Goal: Task Accomplishment & Management: Complete application form

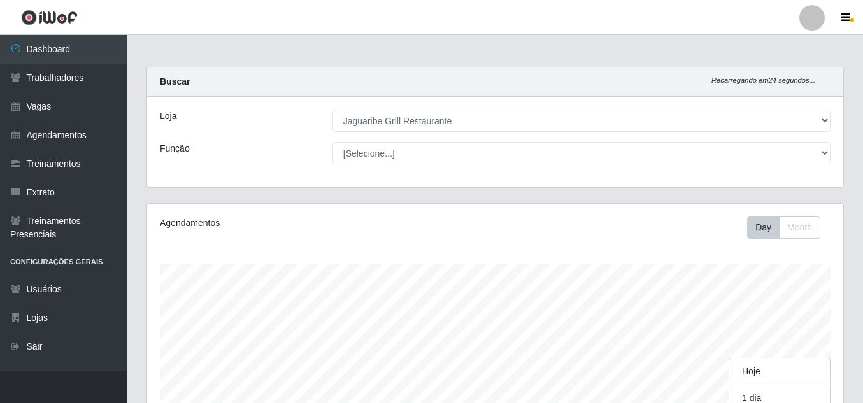
select select "311"
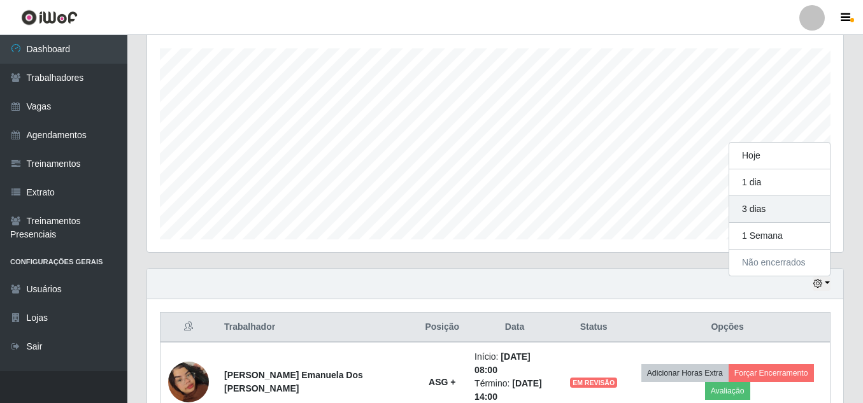
scroll to position [264, 696]
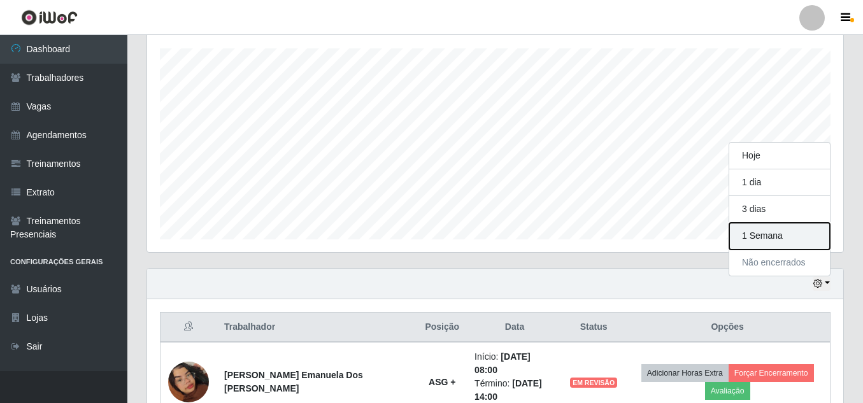
click at [788, 233] on button "1 Semana" at bounding box center [780, 236] width 101 height 27
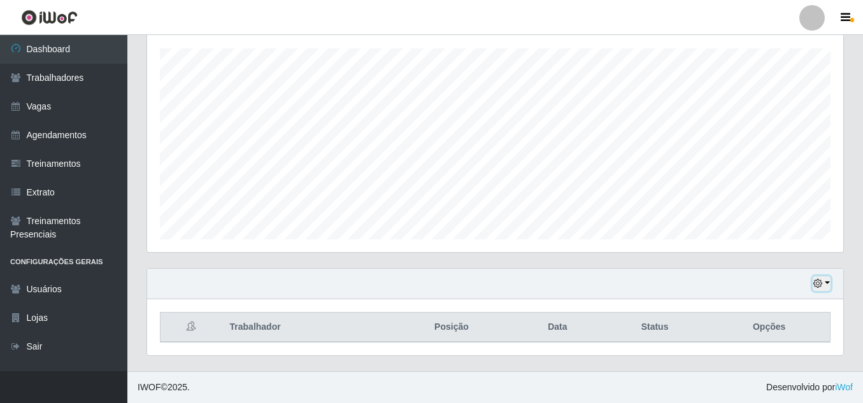
click at [819, 283] on icon "button" at bounding box center [818, 283] width 9 height 9
click at [803, 263] on button "Não encerrados" at bounding box center [780, 263] width 101 height 26
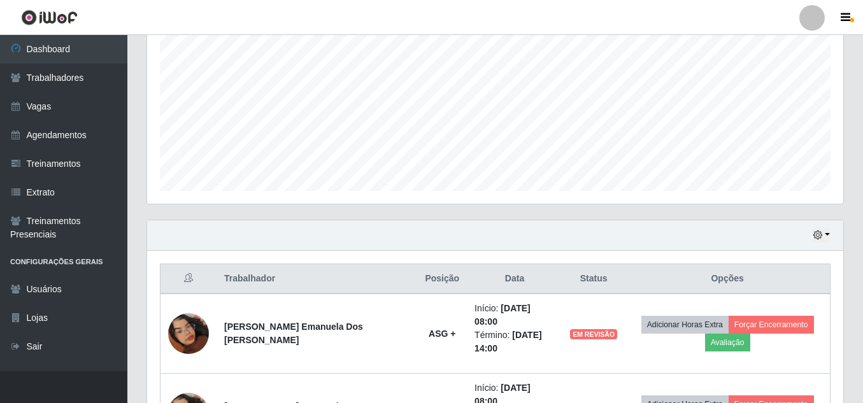
scroll to position [283, 0]
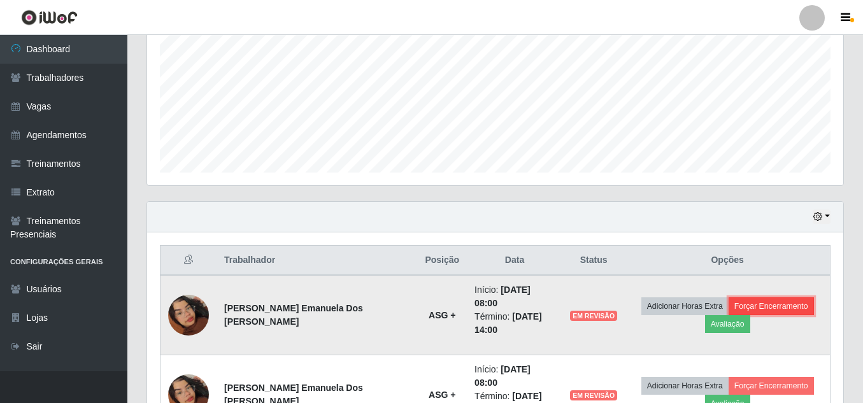
click at [778, 298] on button "Forçar Encerramento" at bounding box center [771, 307] width 85 height 18
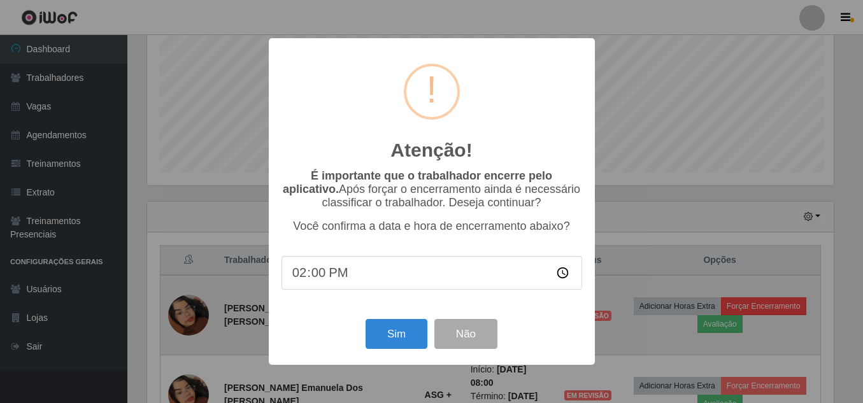
scroll to position [264, 690]
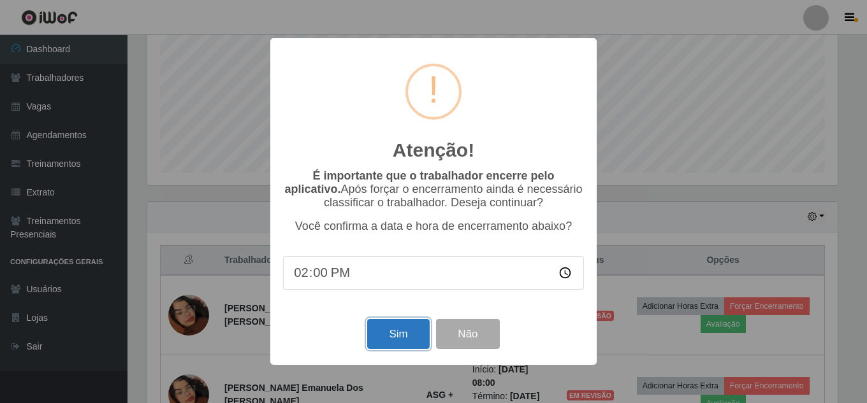
click at [407, 340] on button "Sim" at bounding box center [398, 334] width 62 height 30
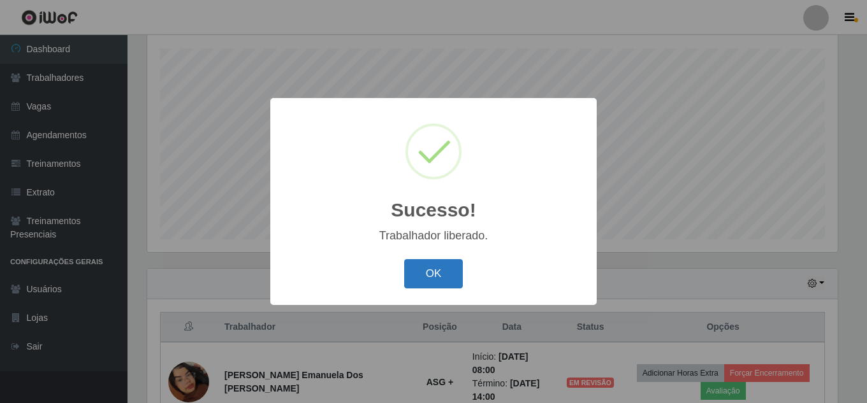
click at [438, 272] on button "OK" at bounding box center [433, 274] width 59 height 30
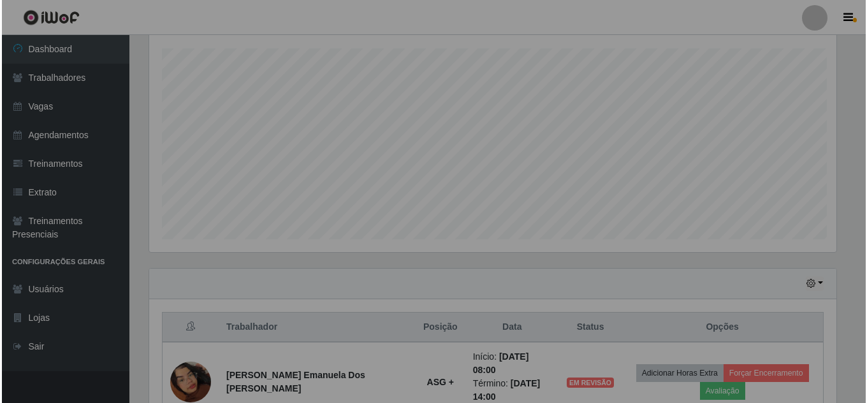
scroll to position [264, 696]
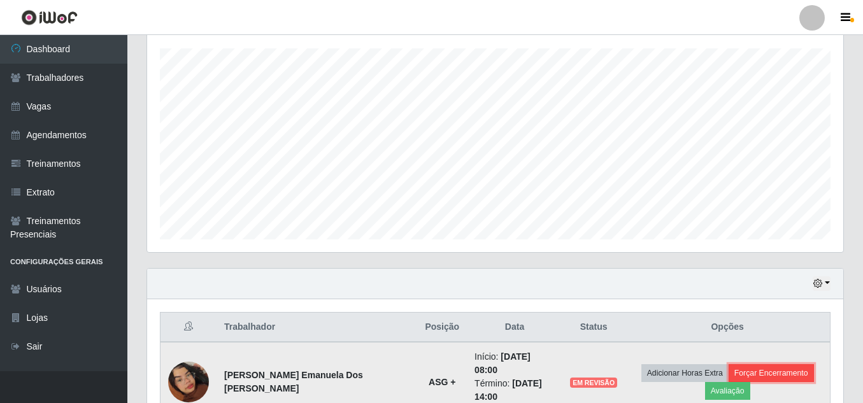
click at [751, 364] on button "Forçar Encerramento" at bounding box center [771, 373] width 85 height 18
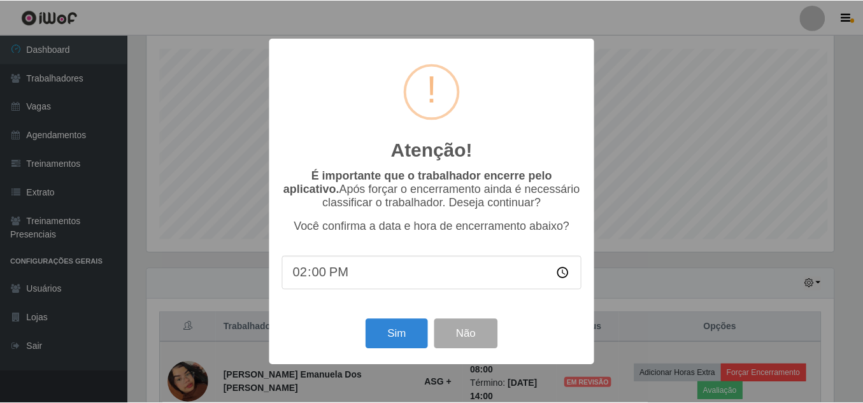
scroll to position [264, 690]
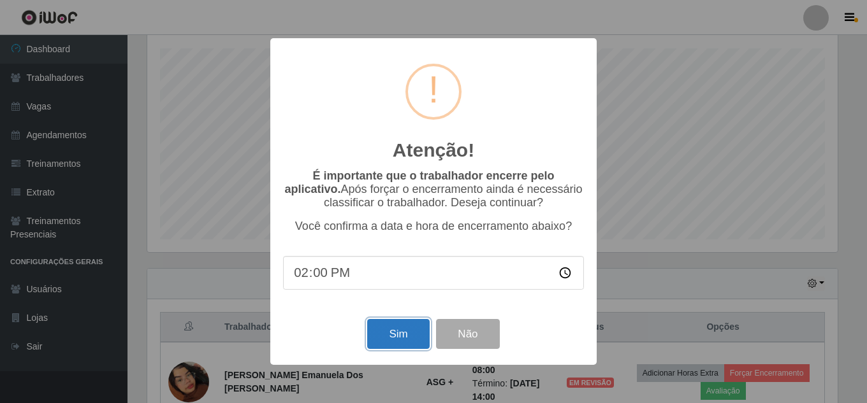
click at [390, 338] on button "Sim" at bounding box center [398, 334] width 62 height 30
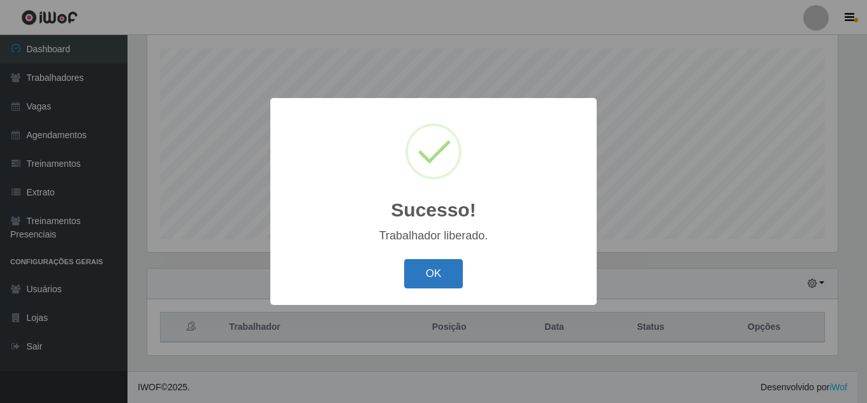
click at [409, 266] on button "OK" at bounding box center [433, 274] width 59 height 30
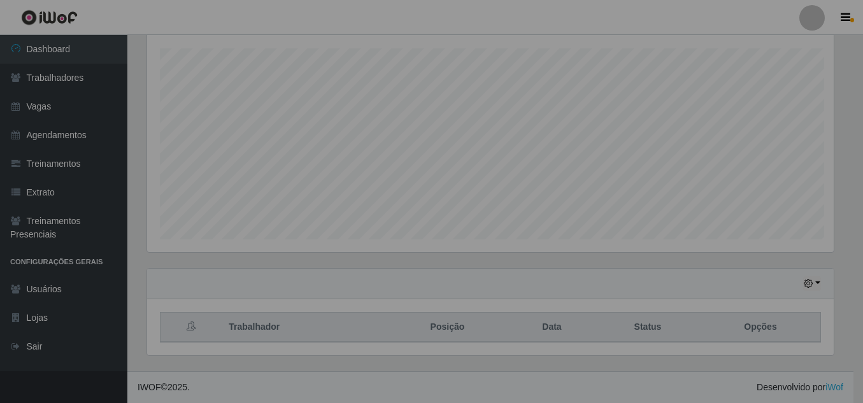
scroll to position [264, 696]
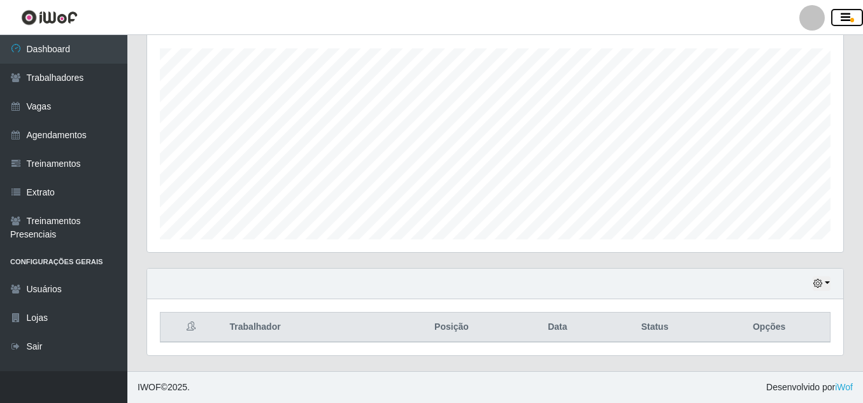
click at [845, 21] on icon "button" at bounding box center [846, 17] width 10 height 11
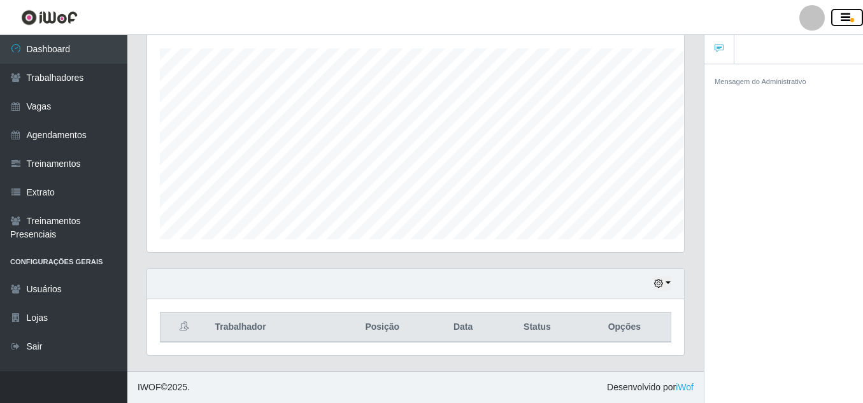
scroll to position [636952, 636679]
click at [844, 17] on icon "button" at bounding box center [846, 17] width 10 height 11
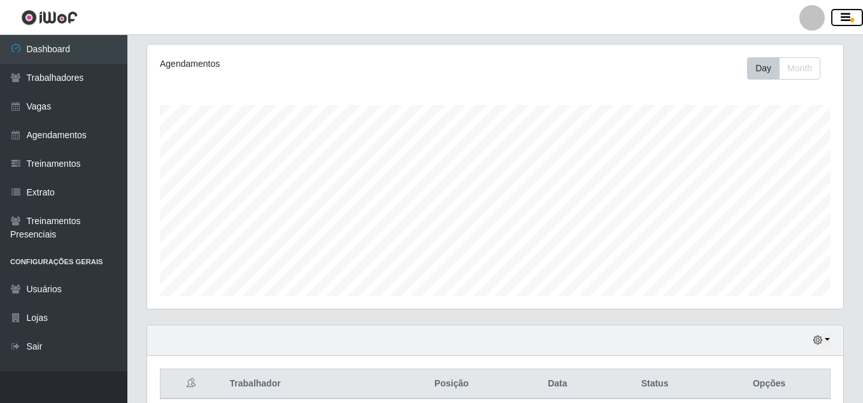
scroll to position [216, 0]
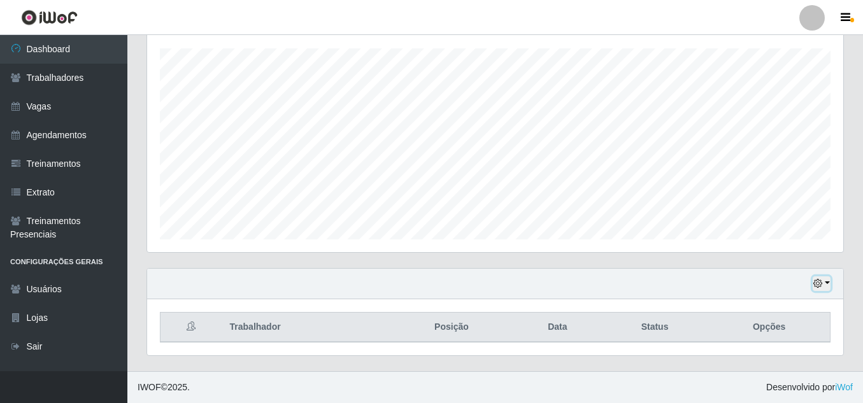
click at [819, 284] on icon "button" at bounding box center [818, 283] width 9 height 9
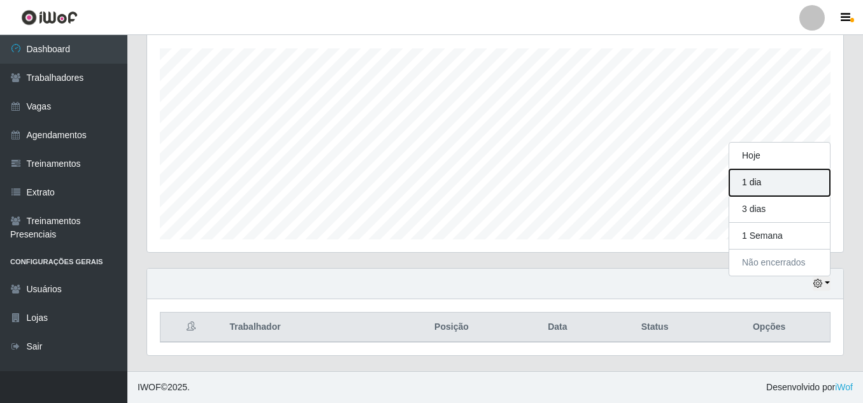
click at [775, 190] on button "1 dia" at bounding box center [780, 182] width 101 height 27
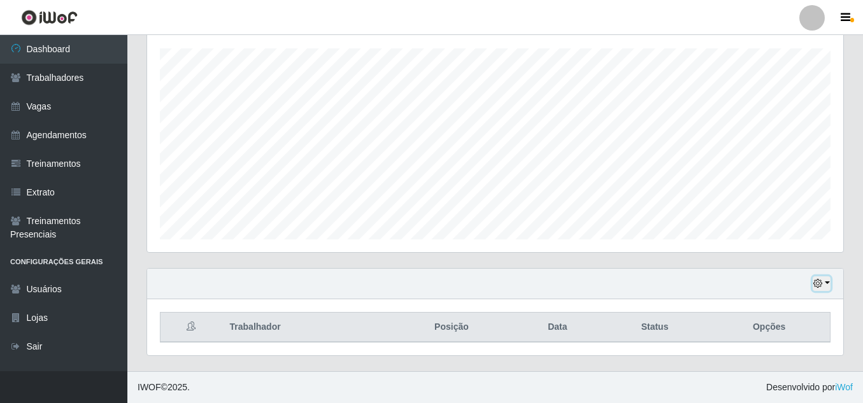
click at [826, 289] on button "button" at bounding box center [822, 284] width 18 height 15
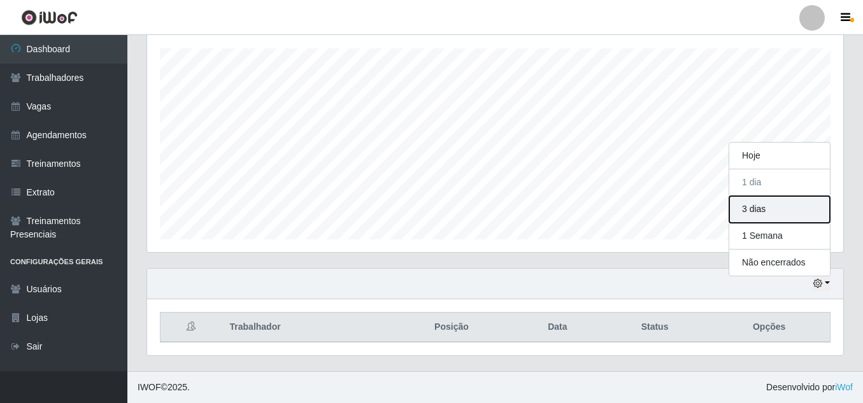
click at [787, 216] on button "3 dias" at bounding box center [780, 209] width 101 height 27
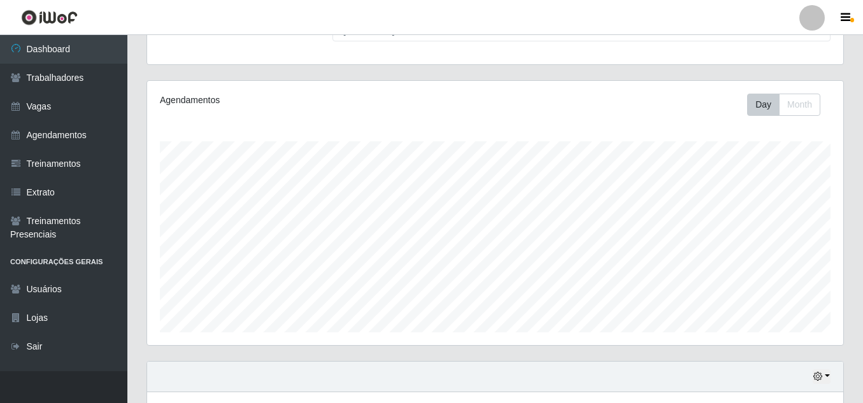
scroll to position [216, 0]
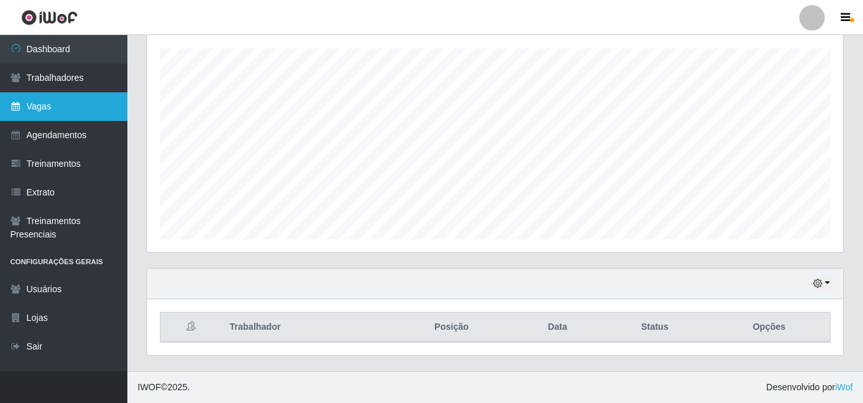
click at [80, 102] on link "Vagas" at bounding box center [63, 106] width 127 height 29
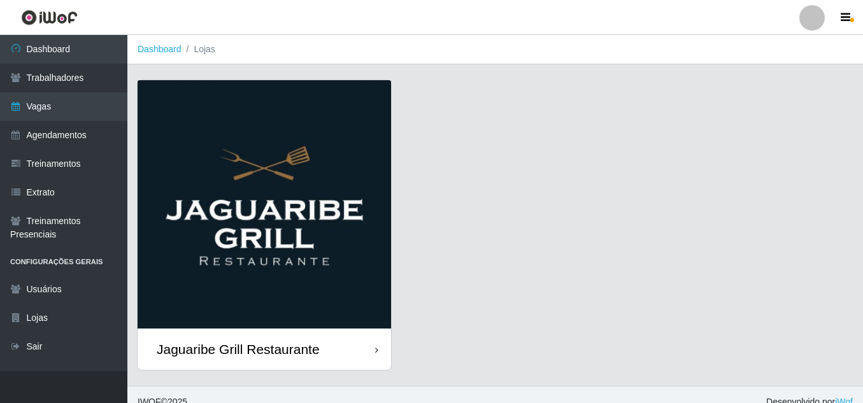
click at [383, 353] on div "Jaguaribe Grill Restaurante" at bounding box center [265, 349] width 254 height 41
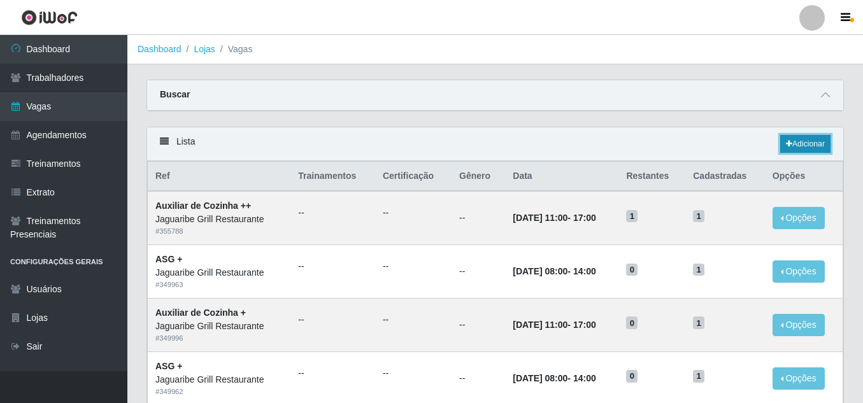
click at [795, 145] on link "Adicionar" at bounding box center [806, 144] width 50 height 18
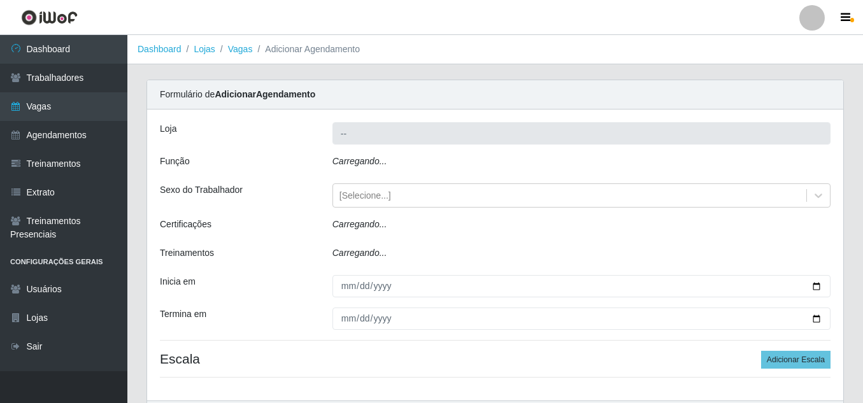
type input "Jaguaribe Grill Restaurante"
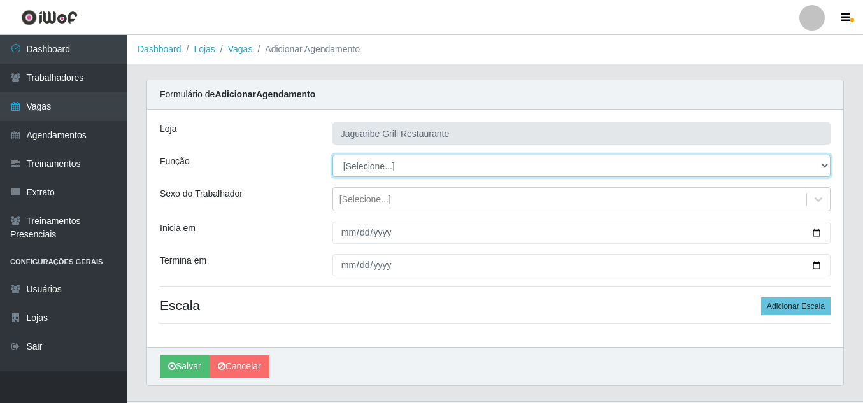
click at [461, 158] on select "[Selecione...] ASG ASG + ASG ++ Auxiliar de Cozinha Auxiliar de Cozinha + Auxil…" at bounding box center [582, 166] width 498 height 22
select select "79"
click at [333, 155] on select "[Selecione...] ASG ASG + ASG ++ Auxiliar de Cozinha Auxiliar de Cozinha + Auxil…" at bounding box center [582, 166] width 498 height 22
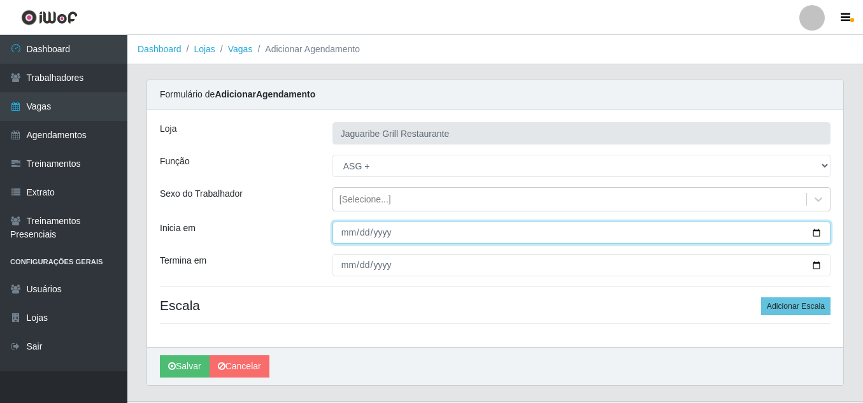
click at [810, 227] on input "Inicia em" at bounding box center [582, 233] width 498 height 22
click at [818, 234] on input "Inicia em" at bounding box center [582, 233] width 498 height 22
type input "[DATE]"
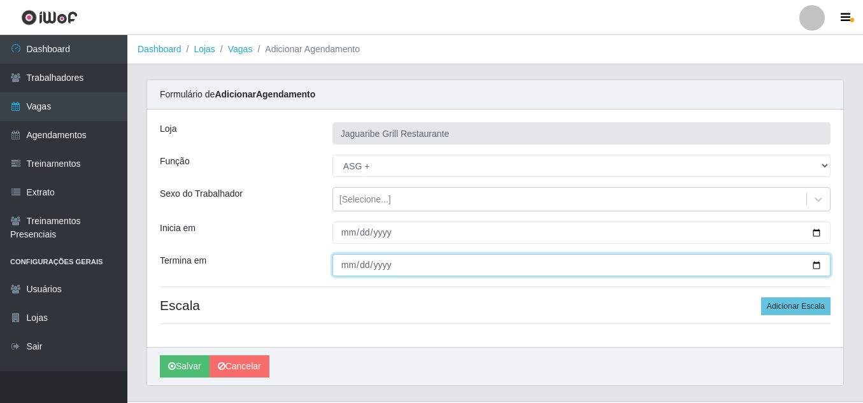
click at [819, 270] on input "Termina em" at bounding box center [582, 265] width 498 height 22
type input "[DATE]"
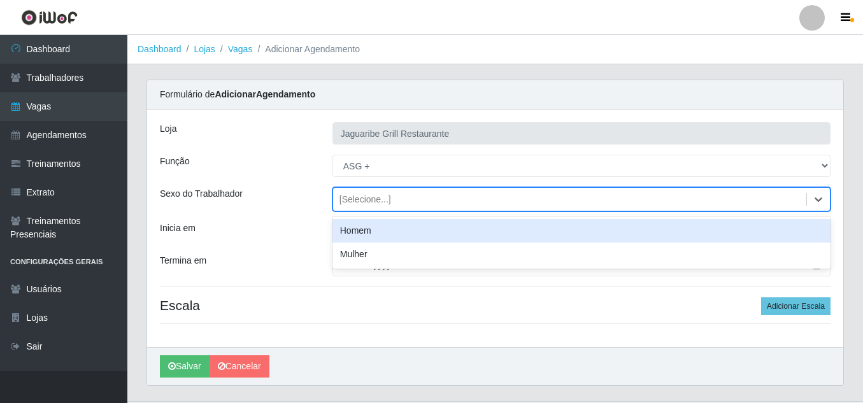
click at [533, 197] on div "[Selecione...]" at bounding box center [569, 199] width 473 height 21
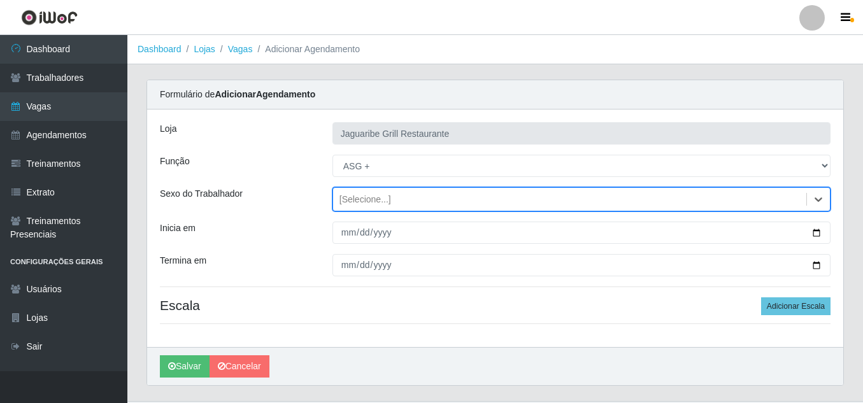
click at [533, 197] on div "[Selecione...]" at bounding box center [569, 199] width 473 height 21
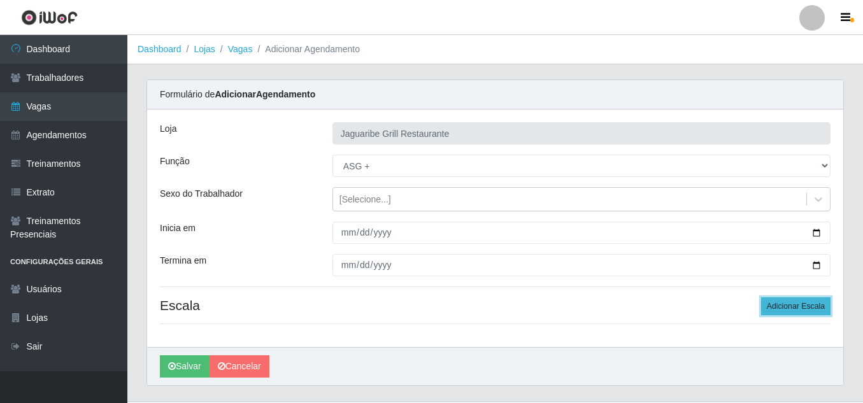
click at [786, 310] on button "Adicionar Escala" at bounding box center [795, 307] width 69 height 18
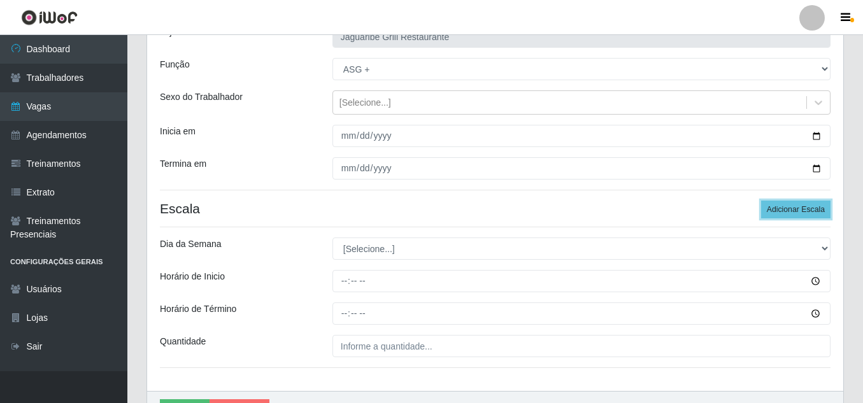
scroll to position [97, 0]
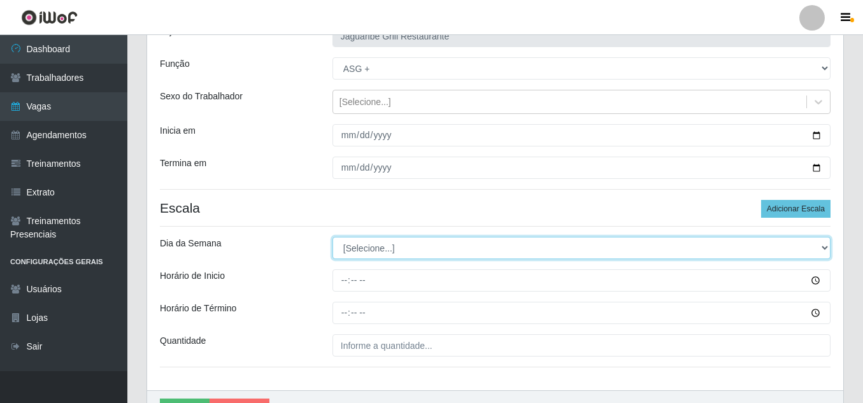
click at [820, 252] on select "[Selecione...] Segunda Terça Quarta Quinta Sexta Sábado Domingo" at bounding box center [582, 248] width 498 height 22
click at [333, 237] on select "[Selecione...] Segunda Terça Quarta Quinta Sexta Sábado Domingo" at bounding box center [582, 248] width 498 height 22
click at [685, 254] on select "[Selecione...] Segunda Terça Quarta Quinta Sexta Sábado Domingo" at bounding box center [582, 248] width 498 height 22
select select "2"
click at [333, 237] on select "[Selecione...] Segunda Terça Quarta Quinta Sexta Sábado Domingo" at bounding box center [582, 248] width 498 height 22
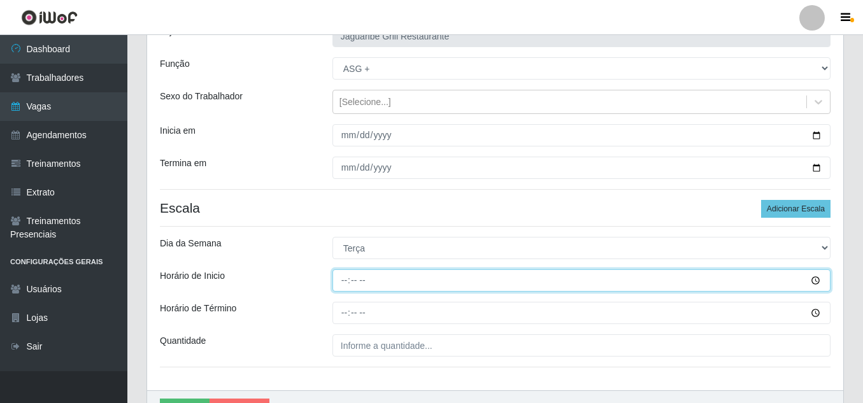
click at [348, 279] on input "Horário de Inicio" at bounding box center [582, 281] width 498 height 22
type input "08:00"
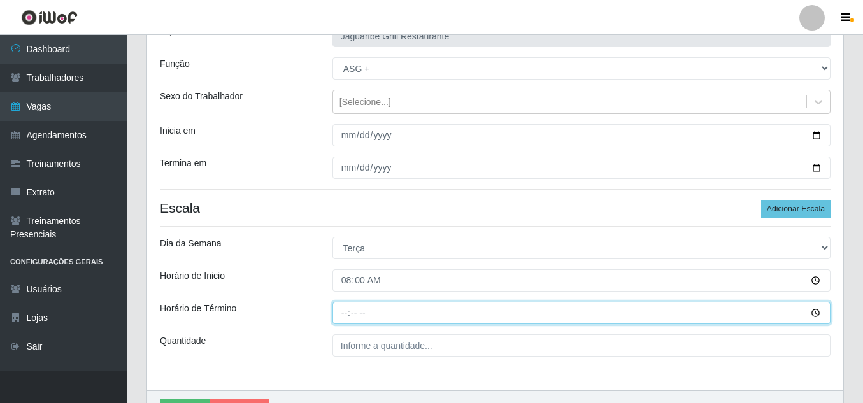
type input "14:00"
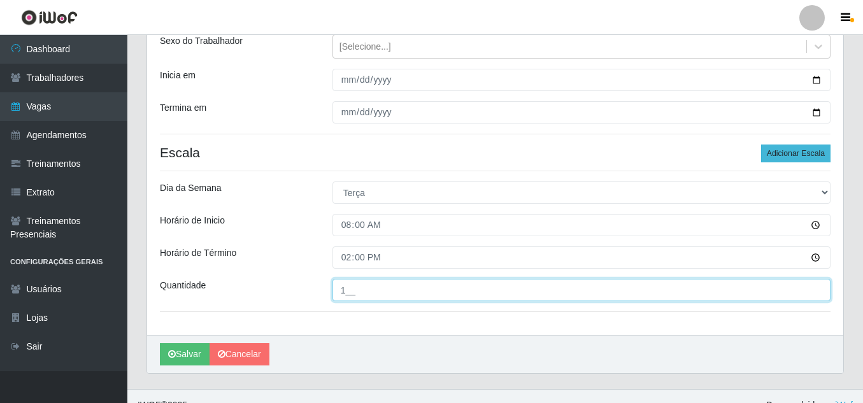
scroll to position [171, 0]
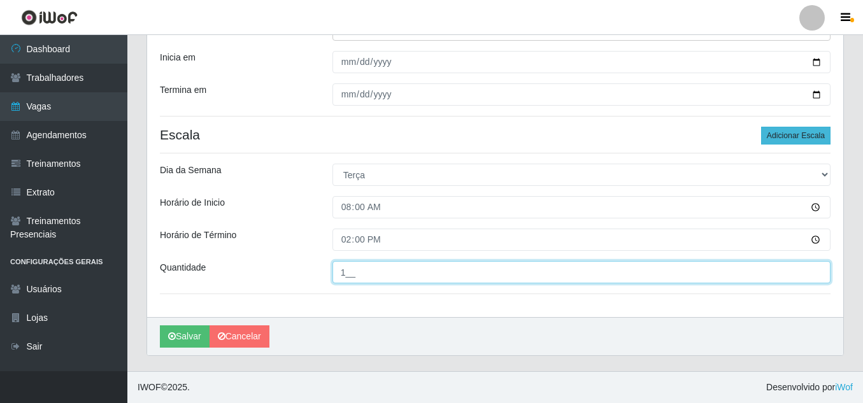
type input "1__"
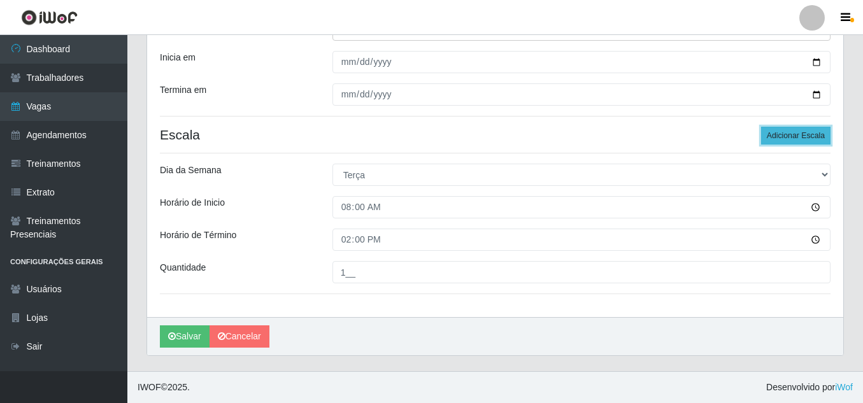
click at [809, 143] on button "Adicionar Escala" at bounding box center [795, 136] width 69 height 18
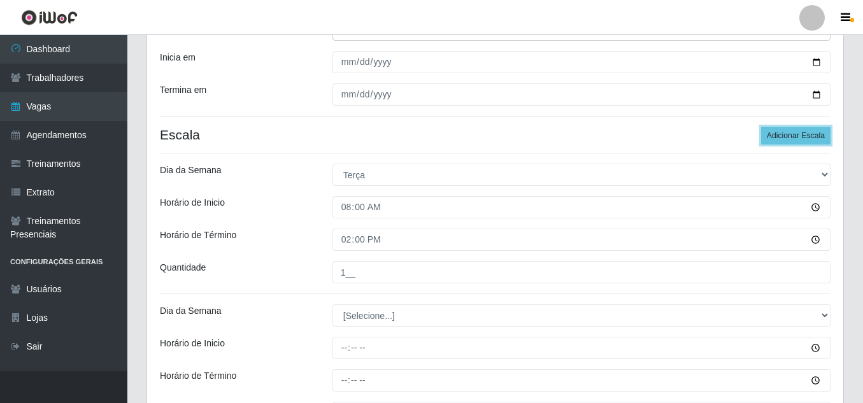
scroll to position [196, 0]
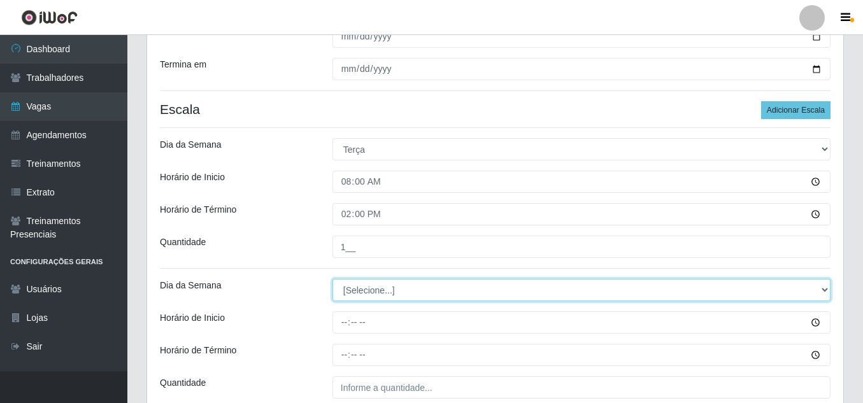
click at [471, 285] on select "[Selecione...] Segunda Terça Quarta Quinta Sexta Sábado Domingo" at bounding box center [582, 290] width 498 height 22
select select "3"
click at [333, 279] on select "[Selecione...] Segunda Terça Quarta Quinta Sexta Sábado Domingo" at bounding box center [582, 290] width 498 height 22
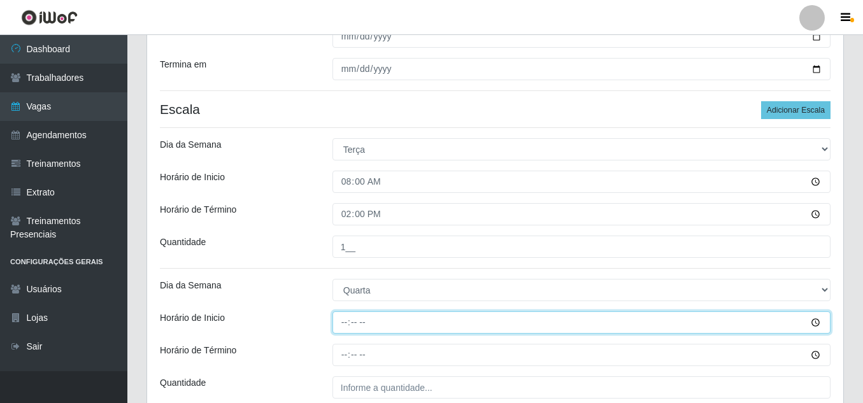
type input "07:00"
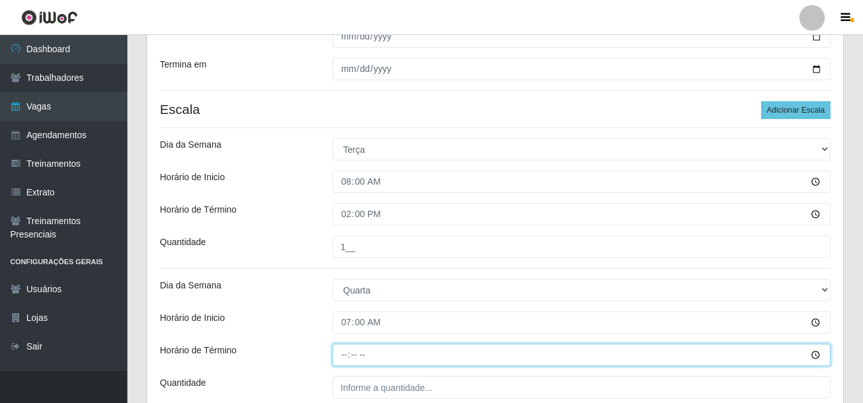
type input "14:00"
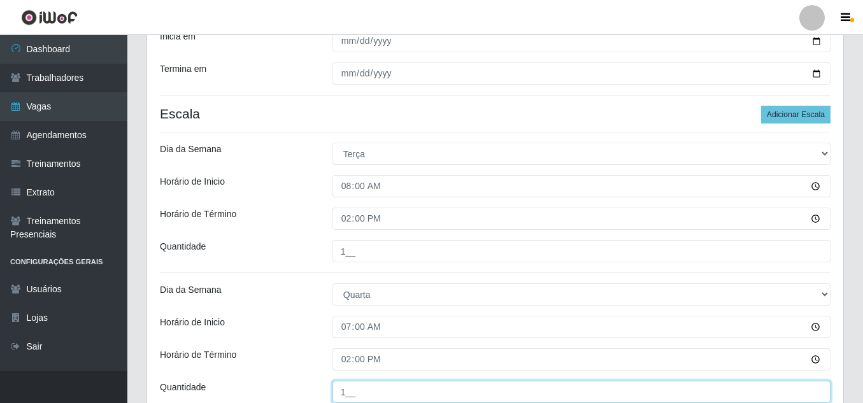
scroll to position [190, 0]
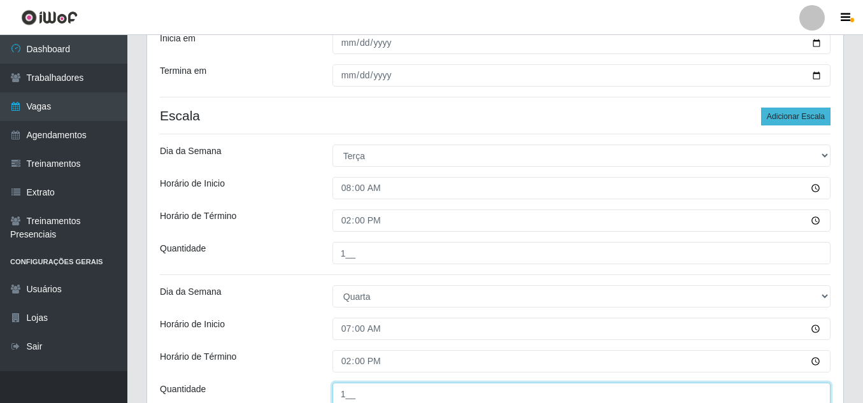
type input "1__"
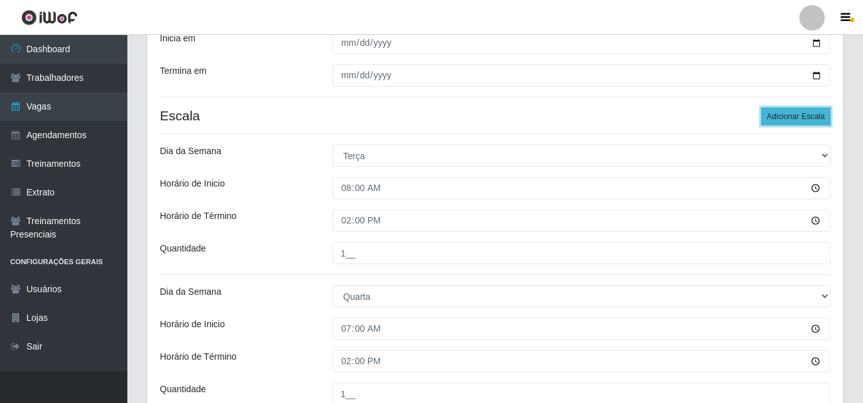
click at [790, 112] on button "Adicionar Escala" at bounding box center [795, 117] width 69 height 18
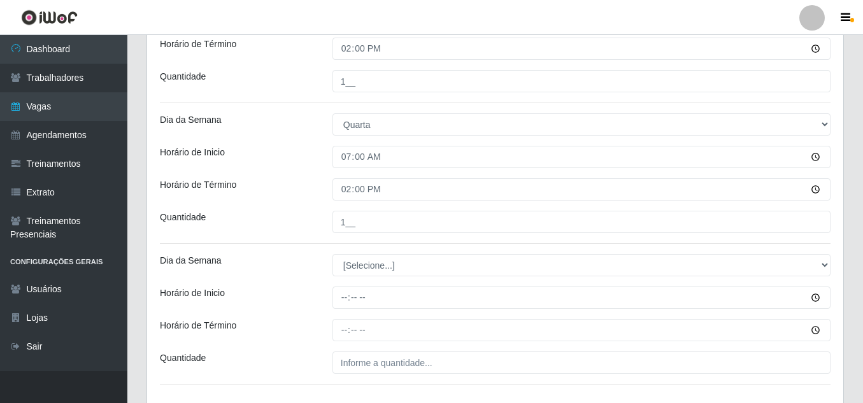
scroll to position [363, 0]
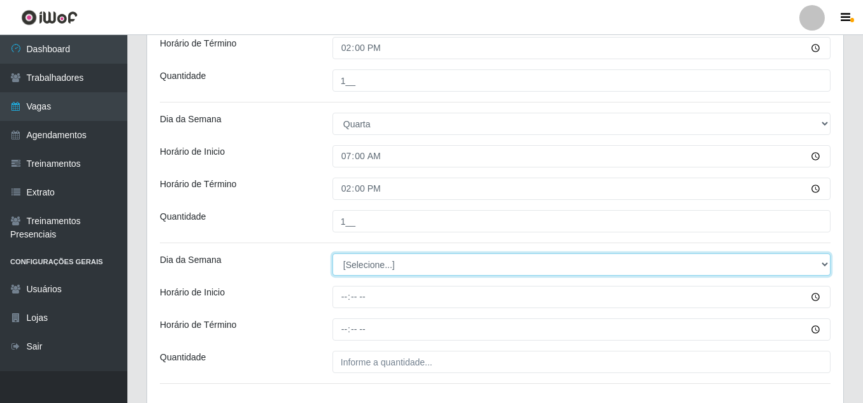
click at [695, 272] on select "[Selecione...] Segunda Terça Quarta Quinta Sexta Sábado Domingo" at bounding box center [582, 265] width 498 height 22
select select "4"
click at [333, 254] on select "[Selecione...] Segunda Terça Quarta Quinta Sexta Sábado Domingo" at bounding box center [582, 265] width 498 height 22
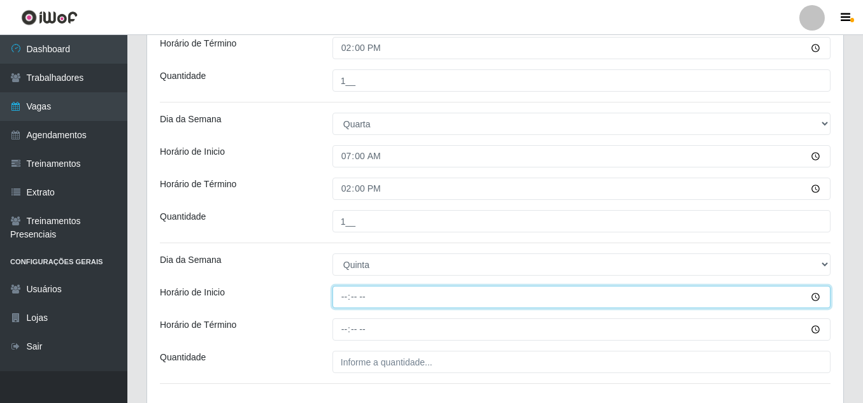
click at [347, 299] on input "Horário de Inicio" at bounding box center [582, 297] width 498 height 22
type input "07:00"
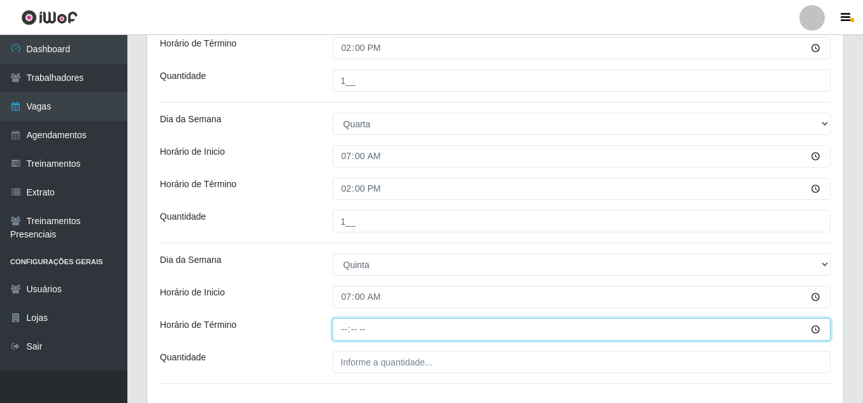
type input "14:00"
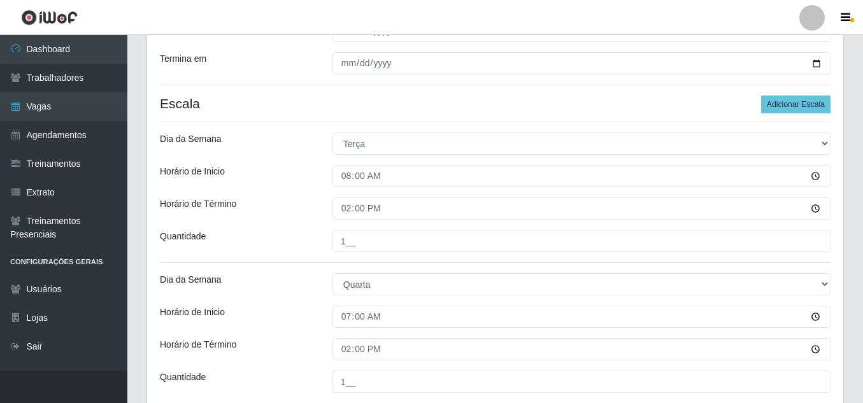
scroll to position [201, 0]
type input "1__"
click at [790, 110] on button "Adicionar Escala" at bounding box center [795, 105] width 69 height 18
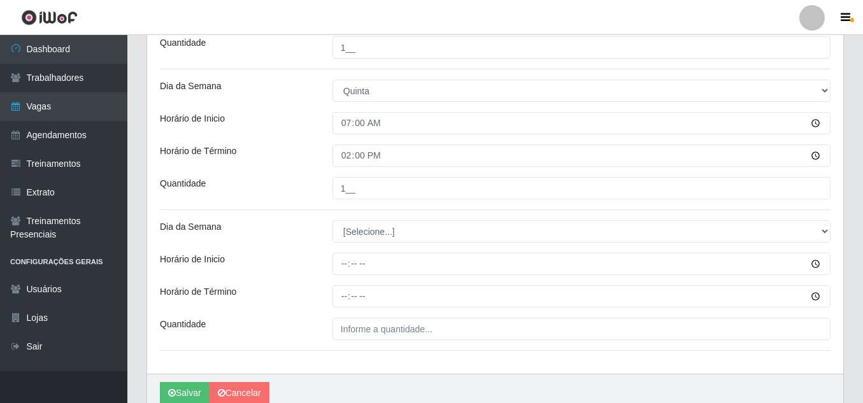
scroll to position [537, 0]
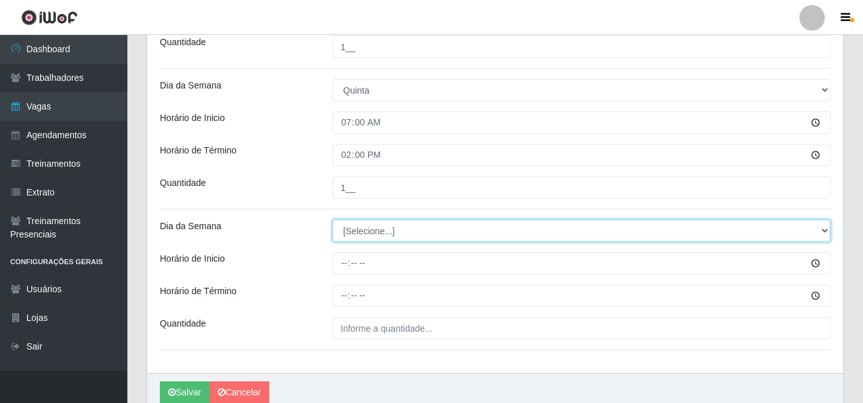
click at [449, 230] on select "[Selecione...] Segunda Terça Quarta Quinta Sexta Sábado Domingo" at bounding box center [582, 231] width 498 height 22
select select "5"
click at [333, 220] on select "[Selecione...] Segunda Terça Quarta Quinta Sexta Sábado Domingo" at bounding box center [582, 231] width 498 height 22
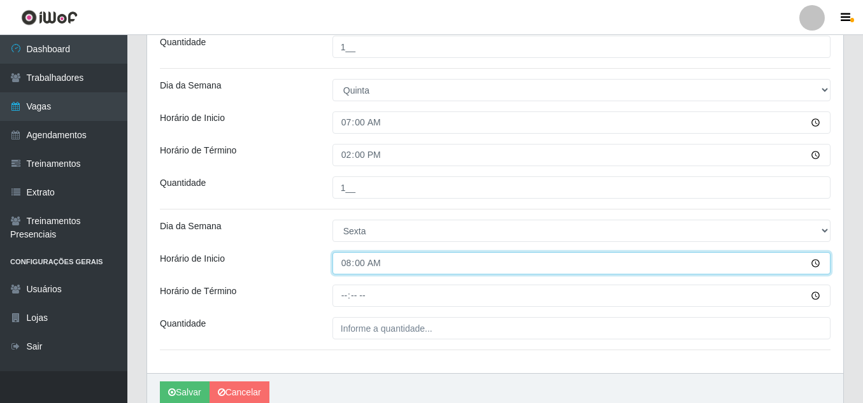
type input "08:01"
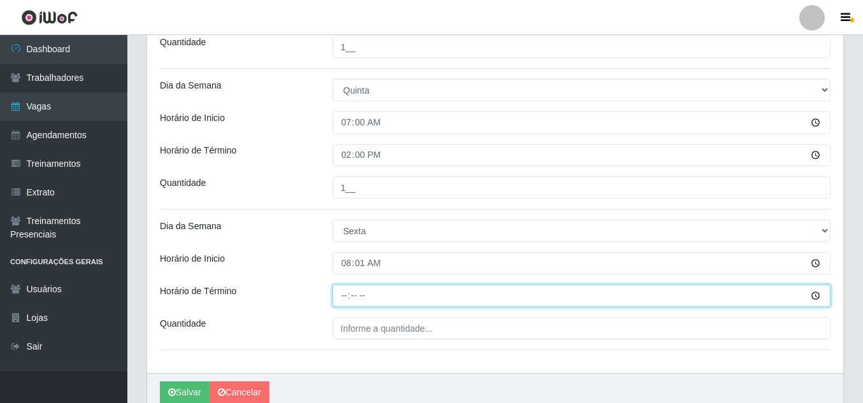
type input "14:00"
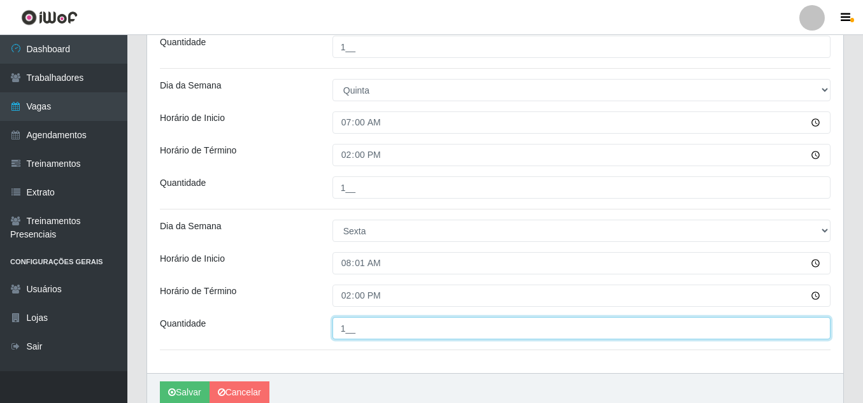
type input "1__"
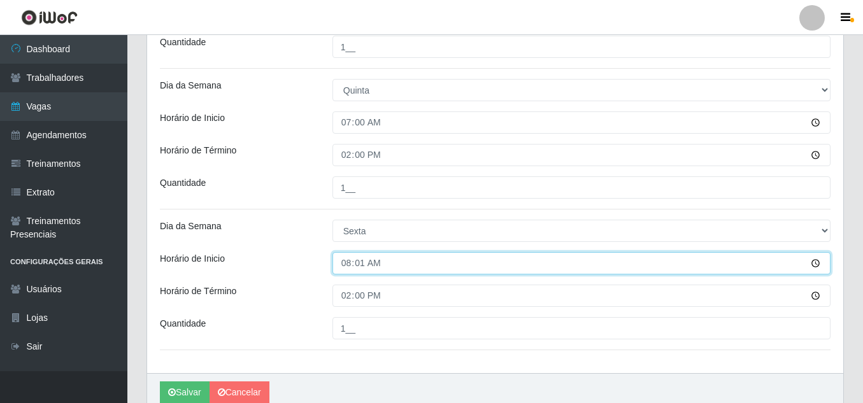
click at [818, 261] on input "08:01" at bounding box center [582, 263] width 498 height 22
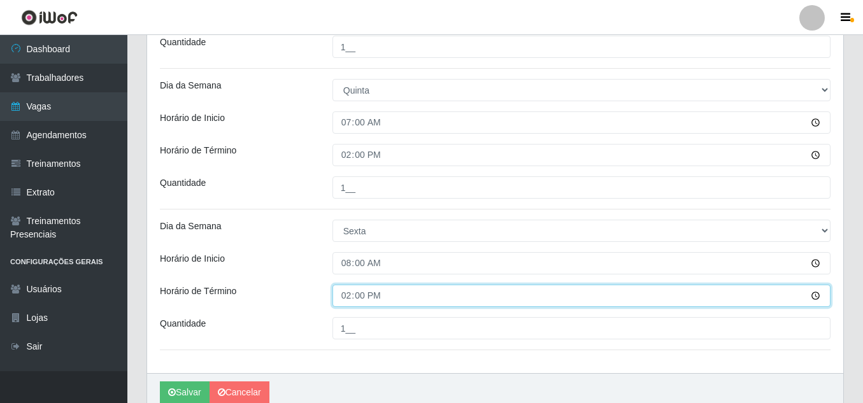
type input "08:00"
click at [513, 298] on input "14:00" at bounding box center [582, 296] width 498 height 22
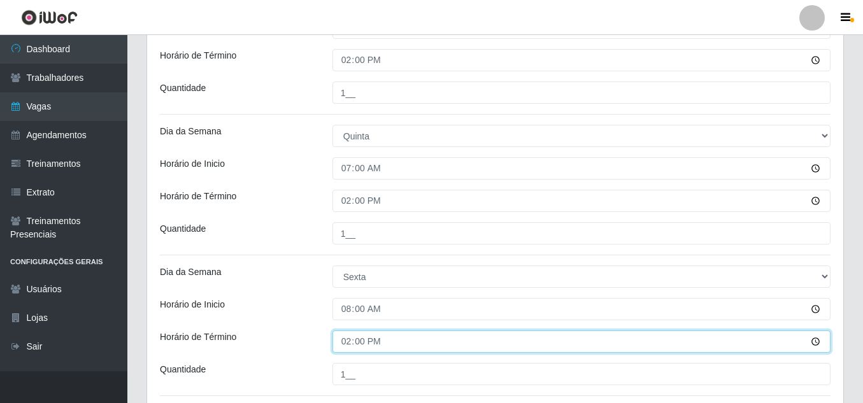
scroll to position [489, 0]
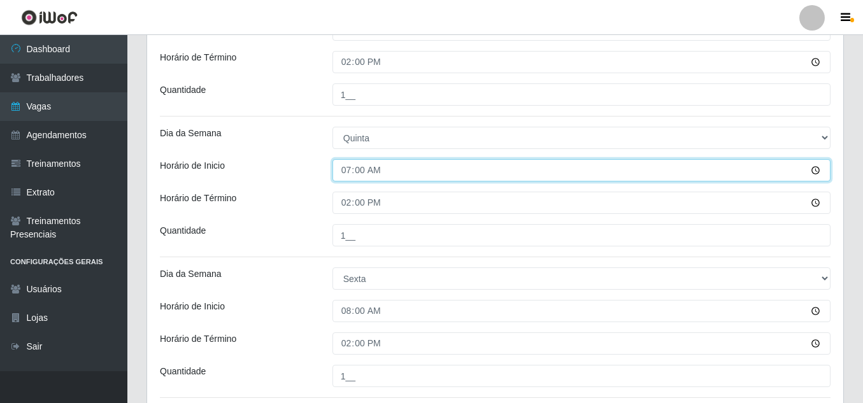
click at [812, 169] on input "07:00" at bounding box center [582, 170] width 498 height 22
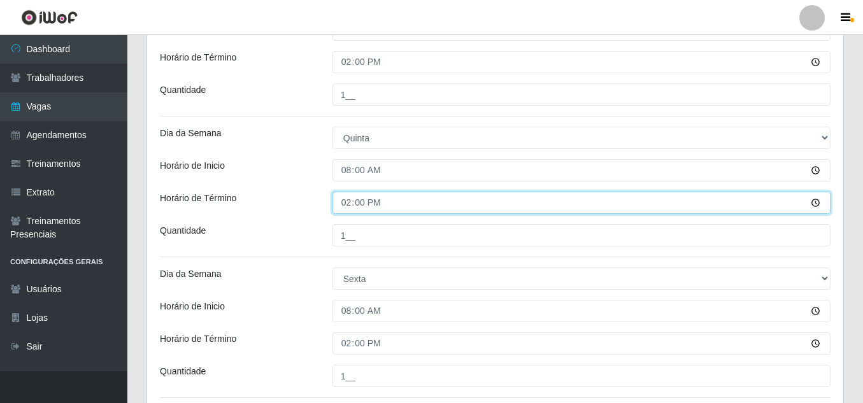
type input "08:00"
click at [505, 195] on input "14:00" at bounding box center [582, 203] width 498 height 22
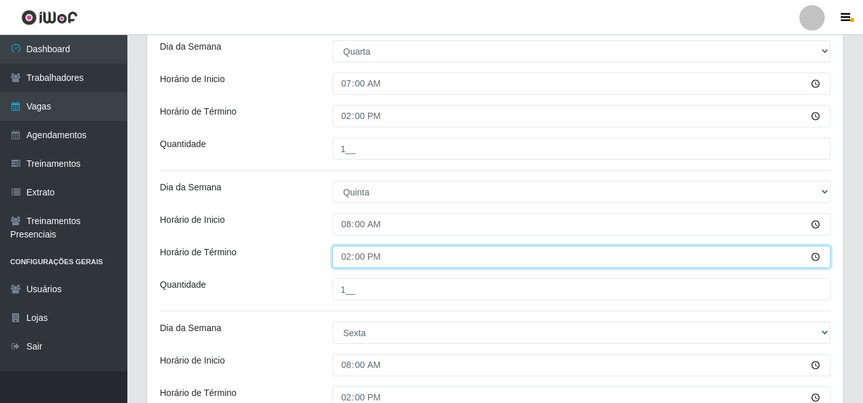
scroll to position [430, 0]
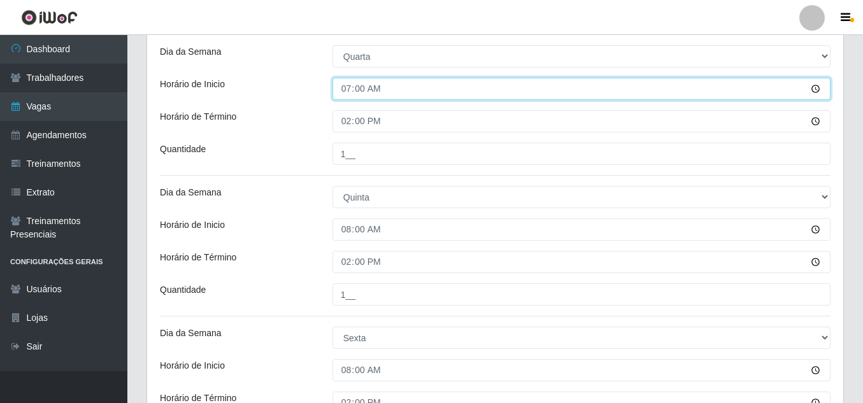
click at [818, 89] on input "07:00" at bounding box center [582, 89] width 498 height 22
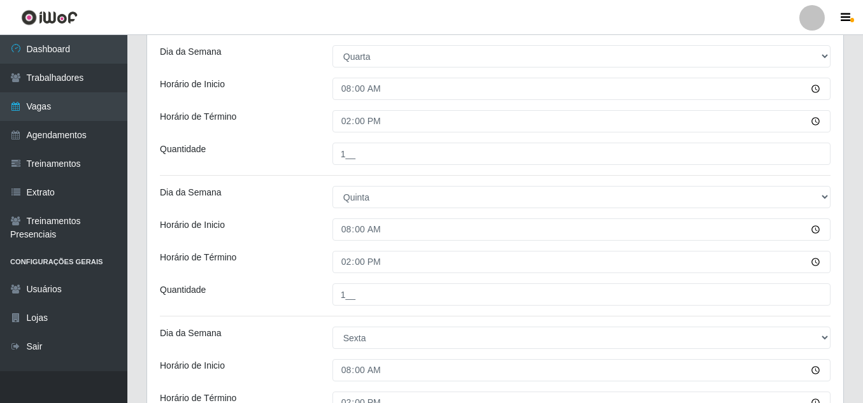
type input "08:00"
click at [566, 103] on div "Loja Jaguaribe Grill Restaurante Função [Selecione...] ASG ASG + ASG ++ Auxilia…" at bounding box center [495, 79] width 696 height 801
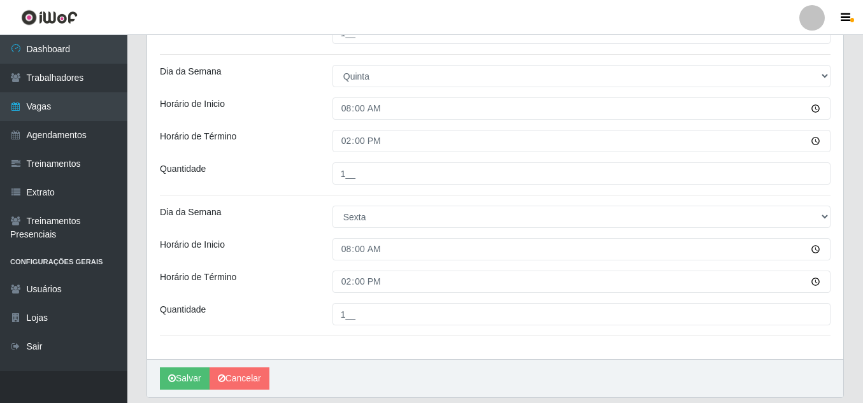
scroll to position [593, 0]
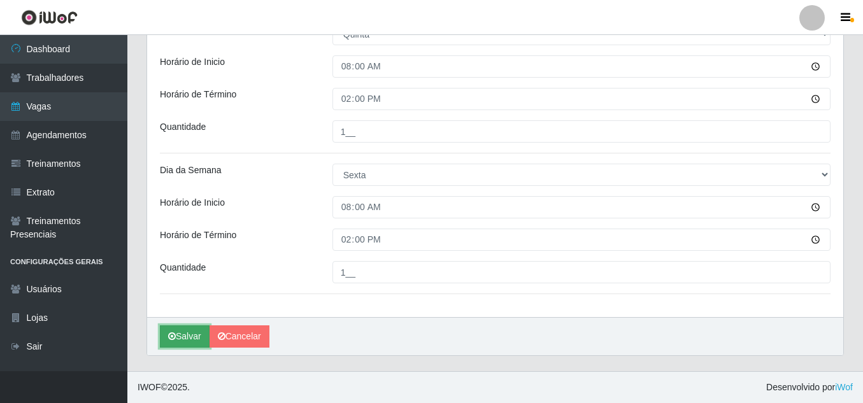
click at [184, 333] on button "Salvar" at bounding box center [185, 337] width 50 height 22
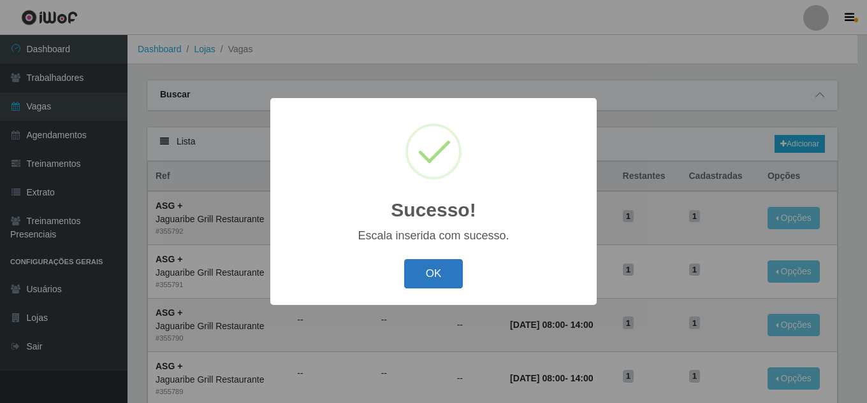
click at [428, 279] on button "OK" at bounding box center [433, 274] width 59 height 30
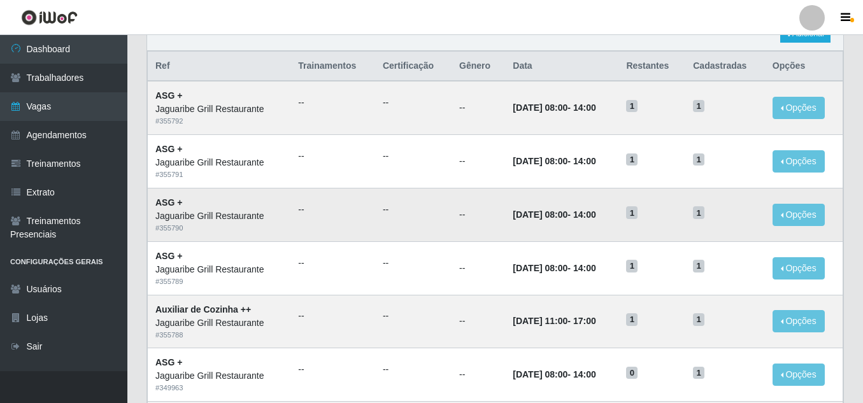
scroll to position [111, 0]
click at [804, 38] on link "Adicionar" at bounding box center [806, 33] width 50 height 18
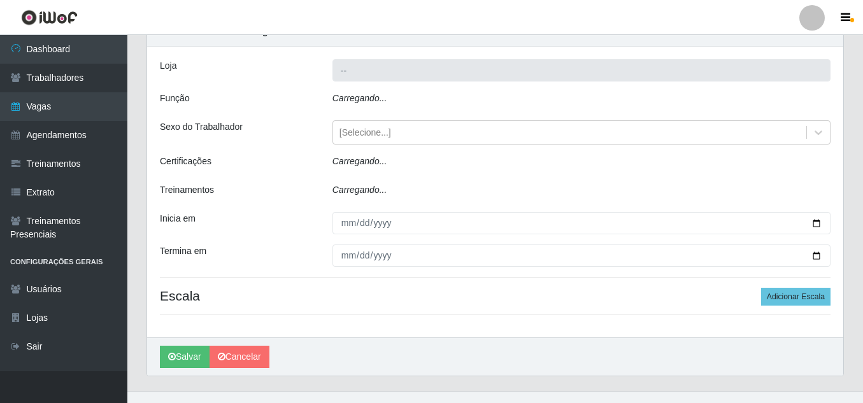
type input "Jaguaribe Grill Restaurante"
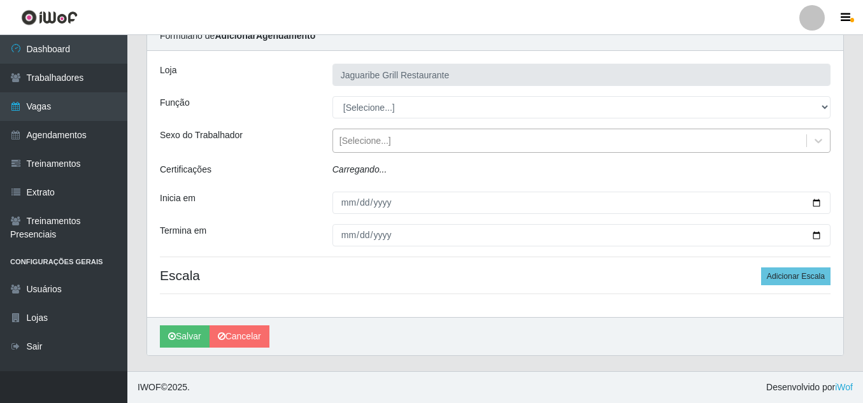
scroll to position [30, 0]
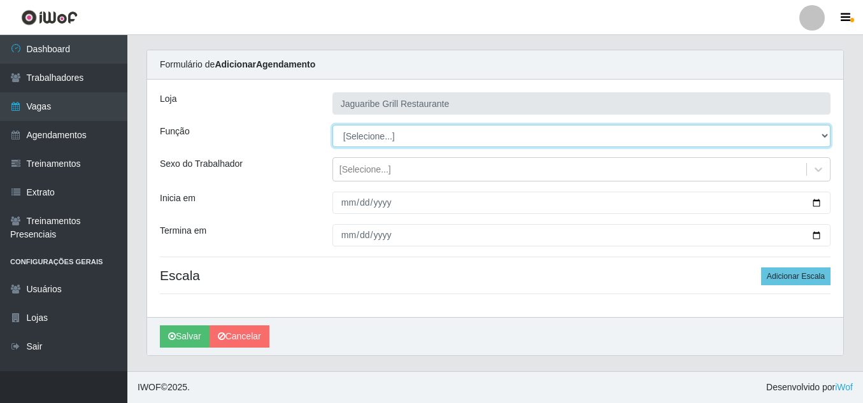
click at [459, 144] on select "[Selecione...] ASG ASG + ASG ++ Auxiliar de Cozinha Auxiliar de Cozinha + Auxil…" at bounding box center [582, 136] width 498 height 22
select select "94"
click at [333, 125] on select "[Selecione...] ASG ASG + ASG ++ Auxiliar de Cozinha Auxiliar de Cozinha + Auxil…" at bounding box center [582, 136] width 498 height 22
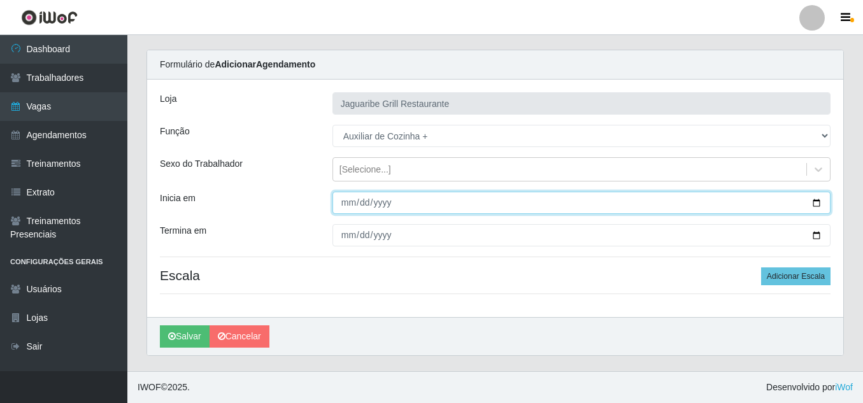
click at [819, 203] on input "Inicia em" at bounding box center [582, 203] width 498 height 22
type input "[DATE]"
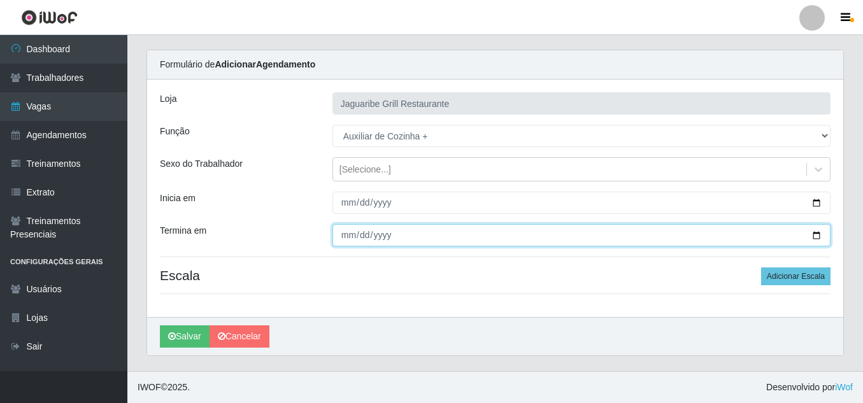
click at [819, 239] on input "Termina em" at bounding box center [582, 235] width 498 height 22
click at [817, 234] on input "[DATE]" at bounding box center [582, 235] width 498 height 22
type input "[DATE]"
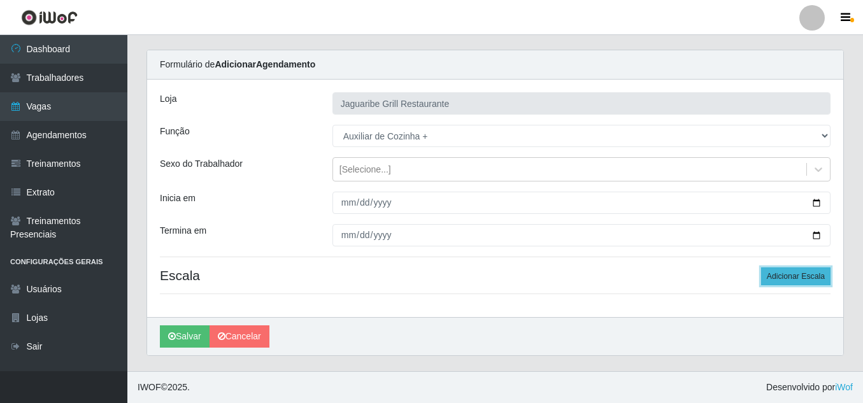
click at [779, 275] on button "Adicionar Escala" at bounding box center [795, 277] width 69 height 18
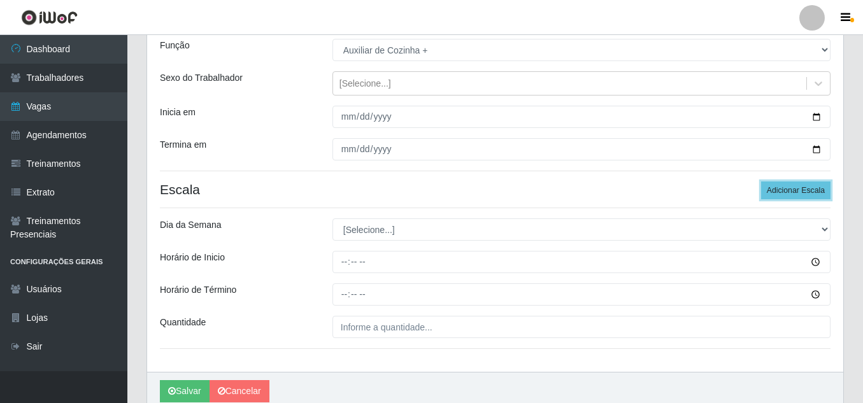
scroll to position [117, 0]
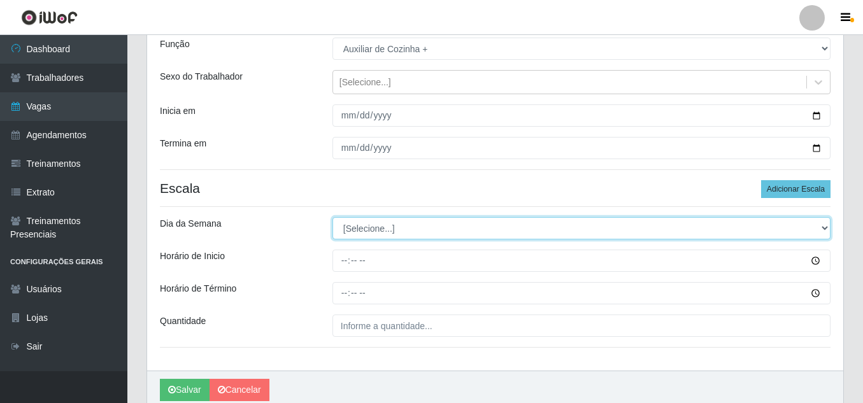
click at [798, 223] on select "[Selecione...] Segunda Terça Quarta Quinta Sexta Sábado Domingo" at bounding box center [582, 228] width 498 height 22
select select "2"
click at [333, 217] on select "[Selecione...] Segunda Terça Quarta Quinta Sexta Sábado Domingo" at bounding box center [582, 228] width 498 height 22
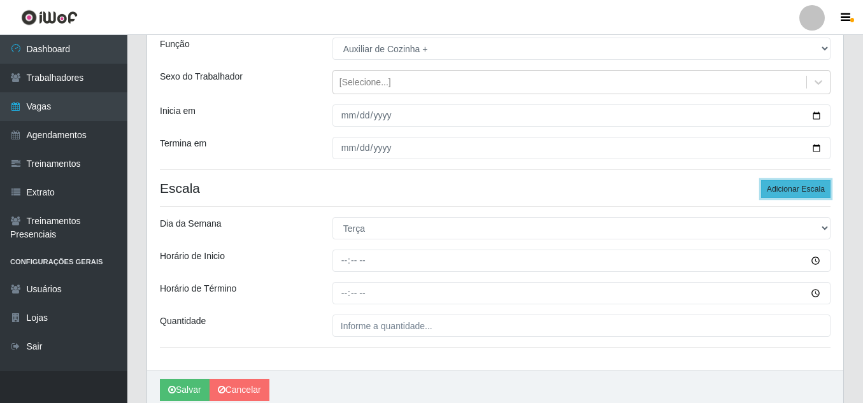
click at [821, 185] on button "Adicionar Escala" at bounding box center [795, 189] width 69 height 18
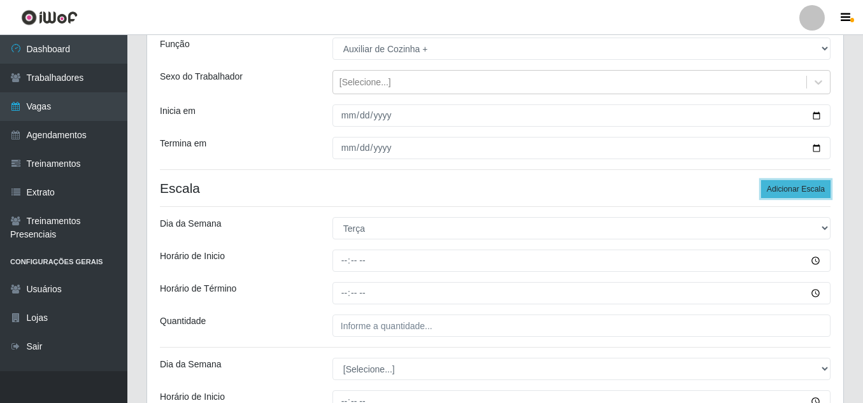
click at [821, 185] on button "Adicionar Escala" at bounding box center [795, 189] width 69 height 18
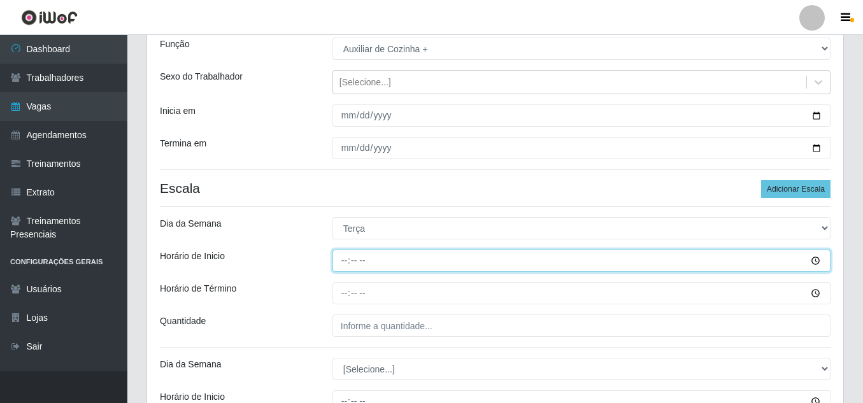
click at [343, 263] on input "Horário de Inicio" at bounding box center [582, 261] width 498 height 22
type input "11:00"
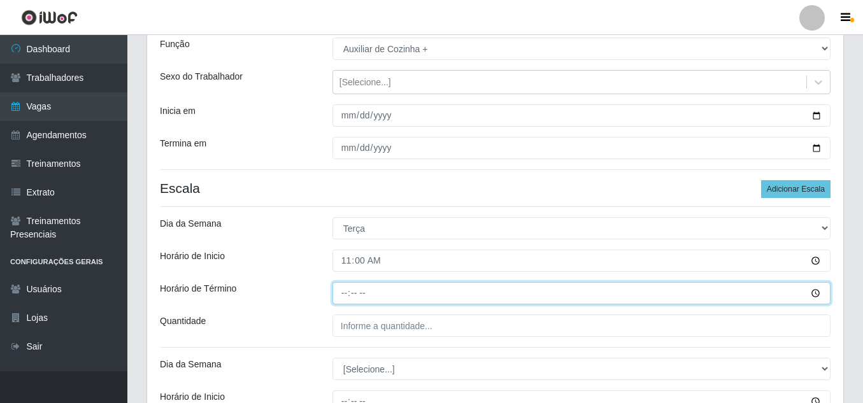
type input "17:00"
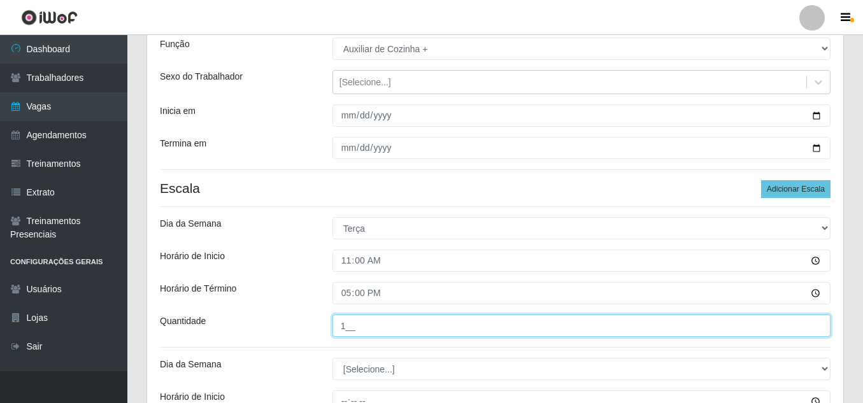
type input "1__"
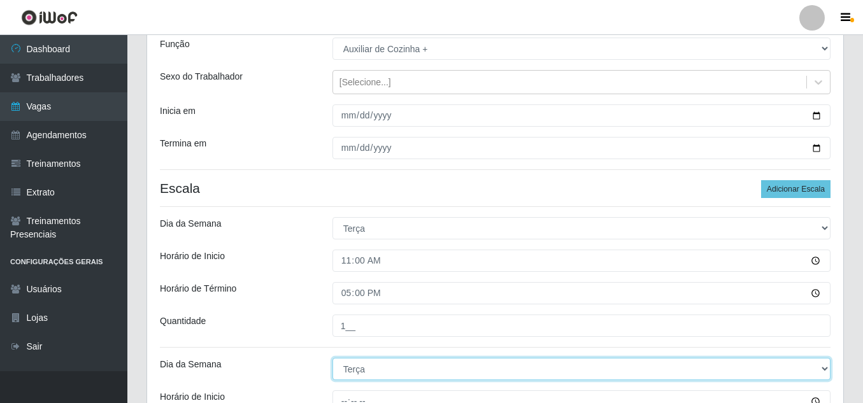
select select "3"
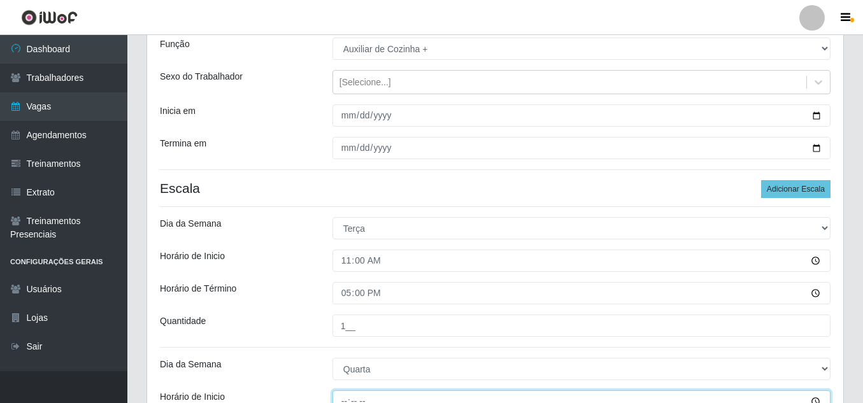
scroll to position [127, 0]
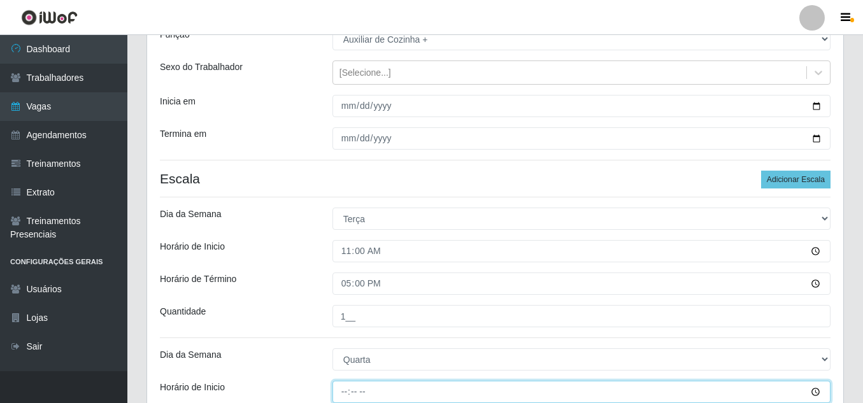
type input "11:00"
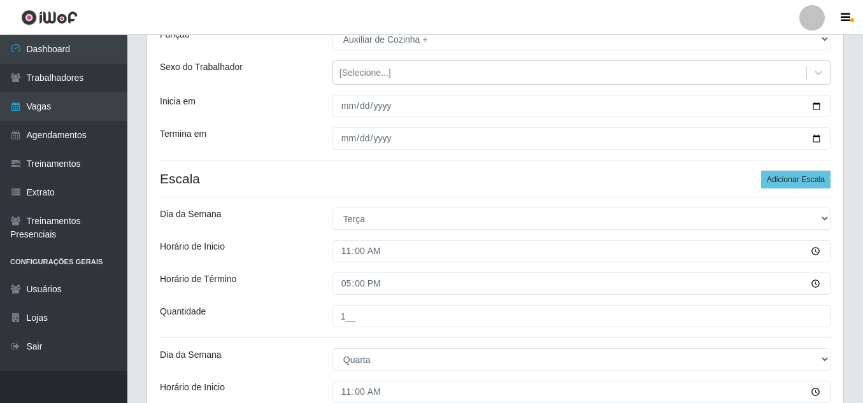
scroll to position [350, 0]
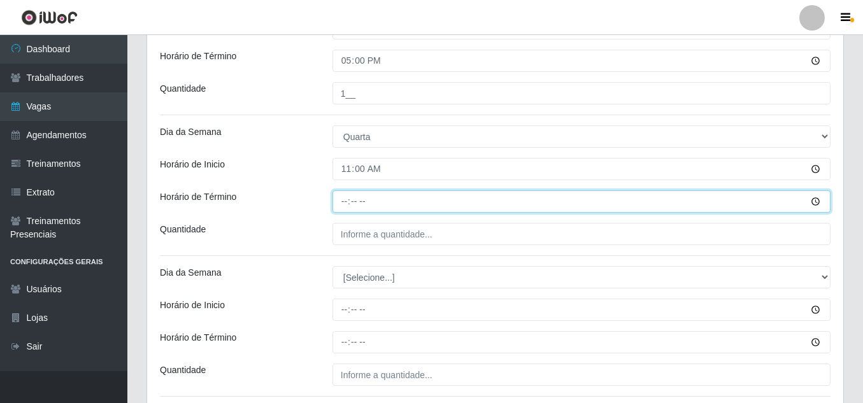
type input "17:00"
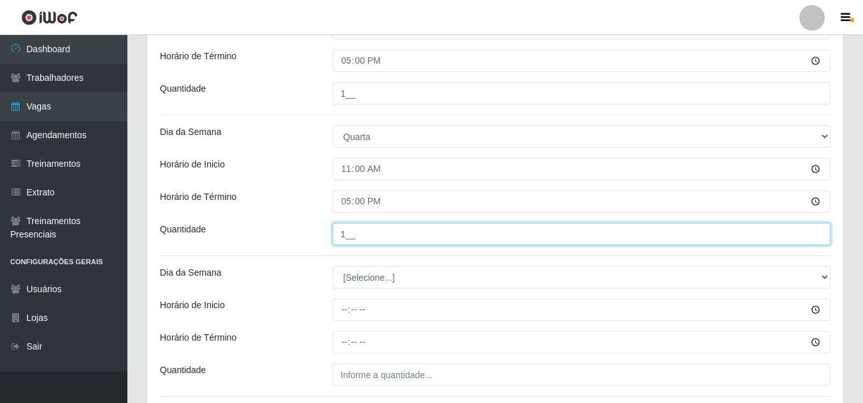
type input "1__"
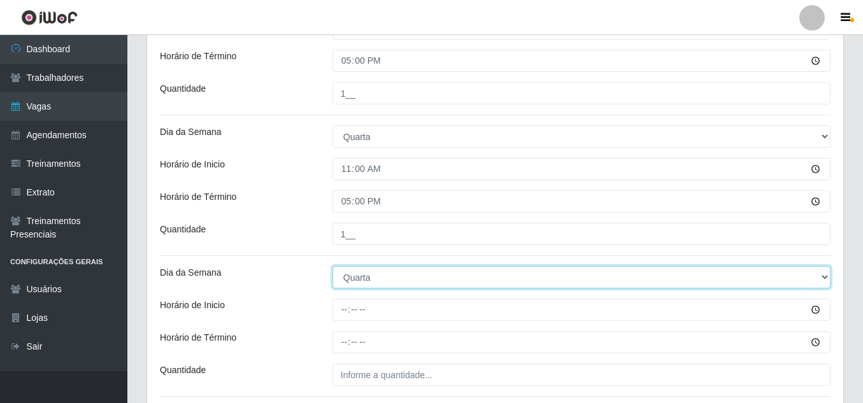
select select "4"
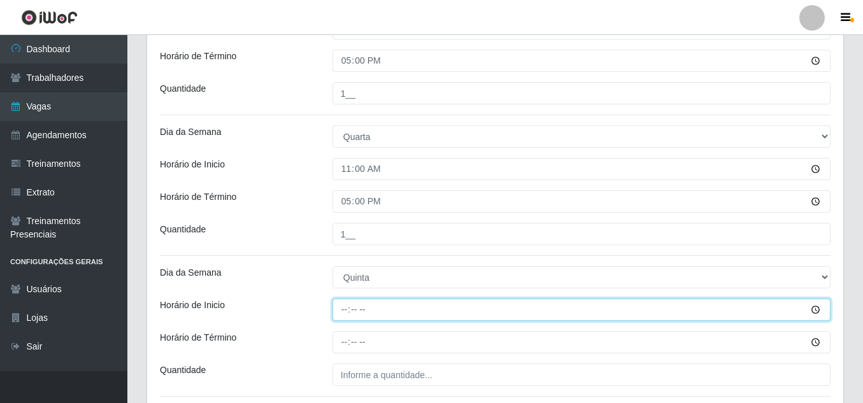
type input "11:00"
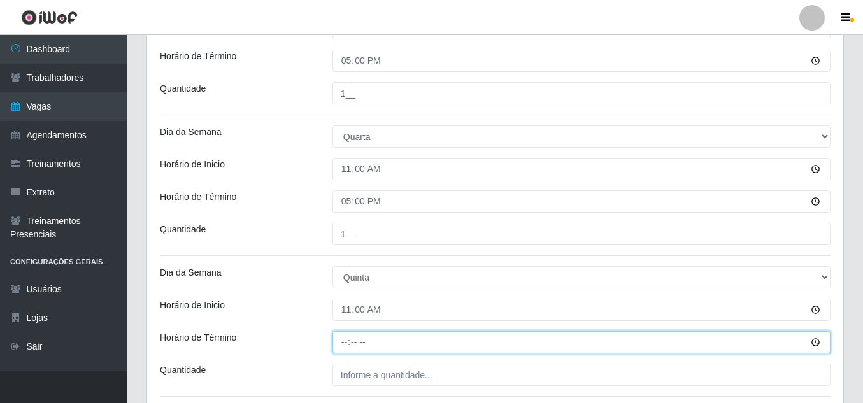
type input "17:00"
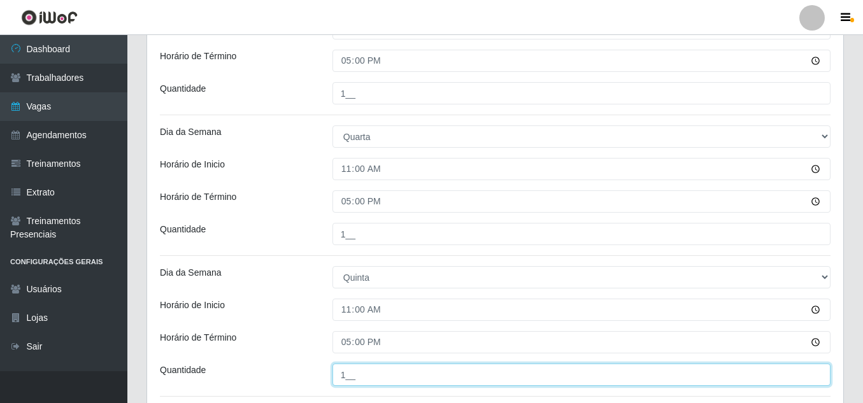
type input "1__"
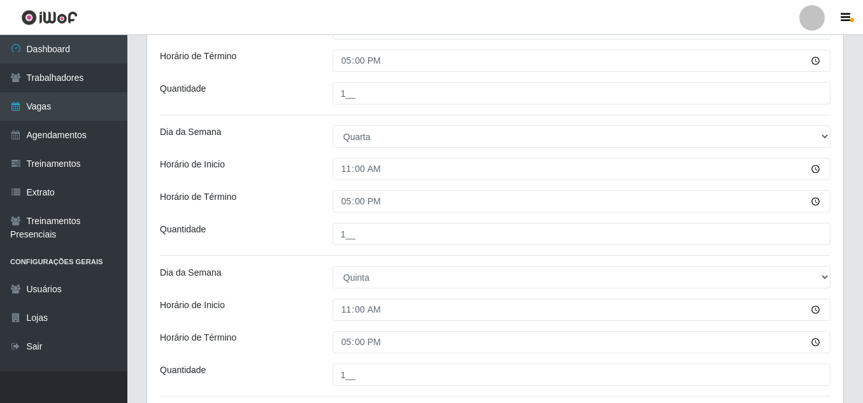
scroll to position [452, 0]
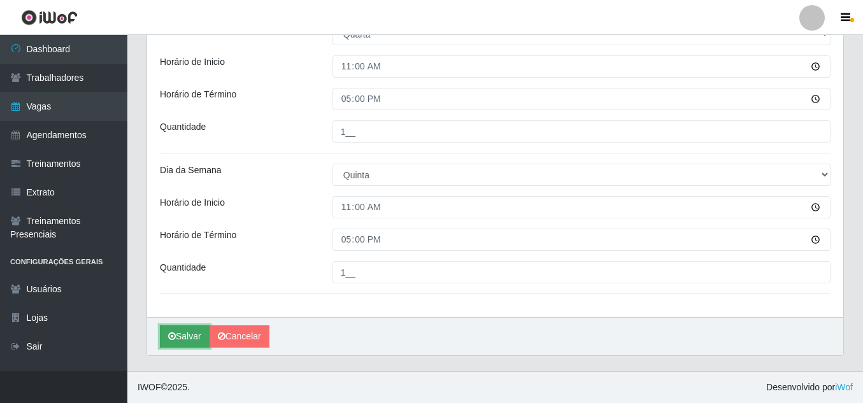
click at [187, 335] on button "Salvar" at bounding box center [185, 337] width 50 height 22
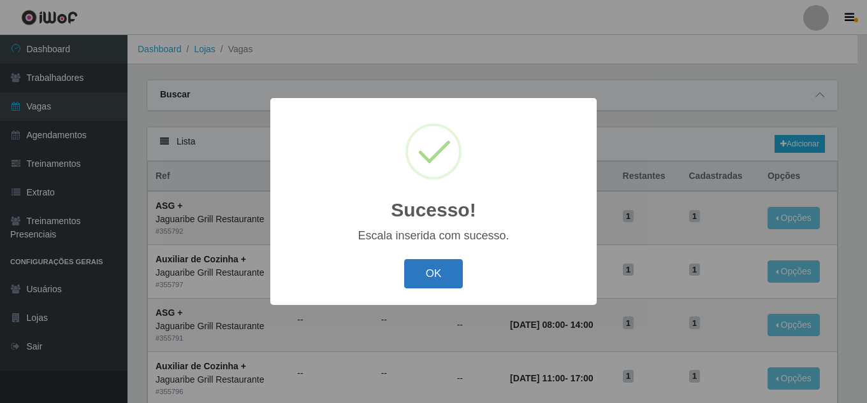
click at [439, 270] on button "OK" at bounding box center [433, 274] width 59 height 30
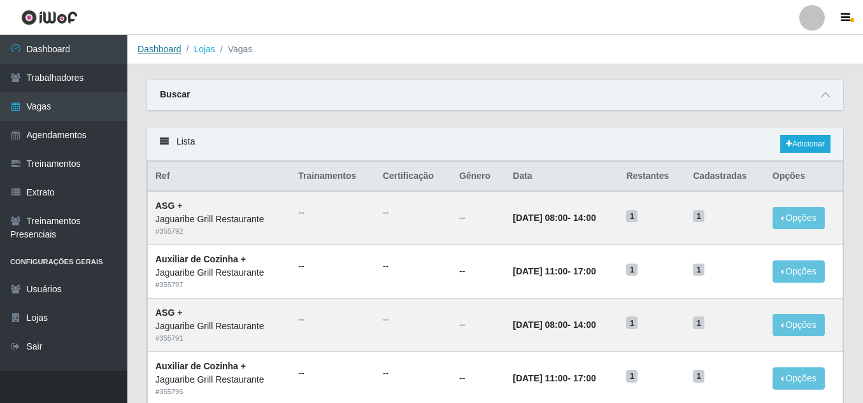
click at [164, 53] on link "Dashboard" at bounding box center [160, 49] width 44 height 10
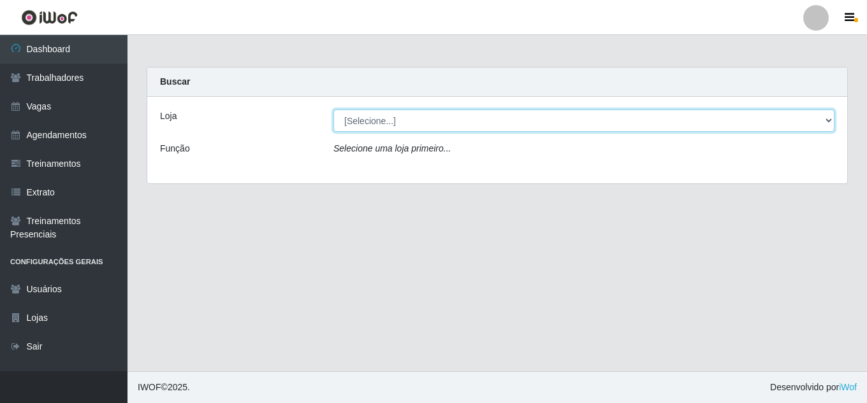
click at [497, 131] on select "[Selecione...] Jaguaribe Grill Restaurante" at bounding box center [583, 121] width 501 height 22
select select "311"
click at [333, 110] on select "[Selecione...] Jaguaribe Grill Restaurante" at bounding box center [583, 121] width 501 height 22
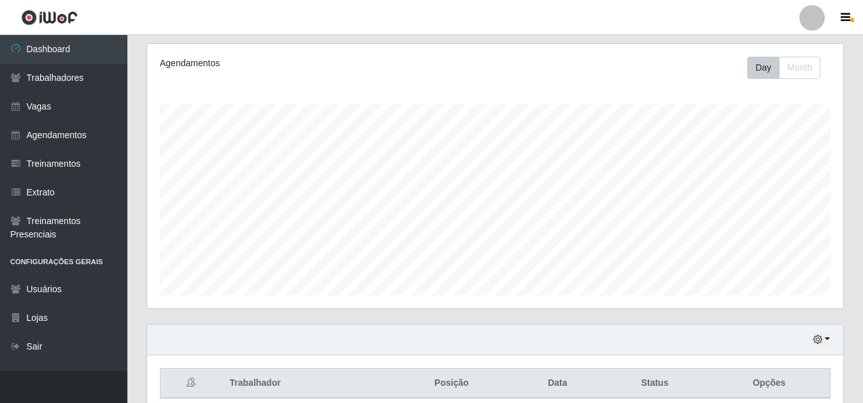
scroll to position [216, 0]
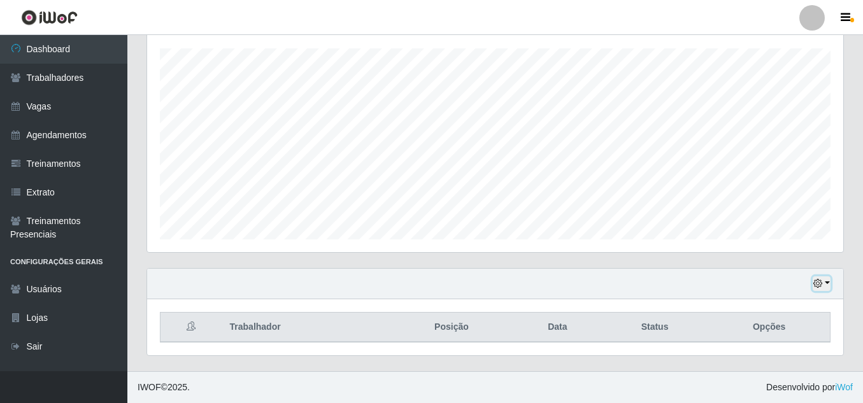
click at [823, 285] on button "button" at bounding box center [822, 284] width 18 height 15
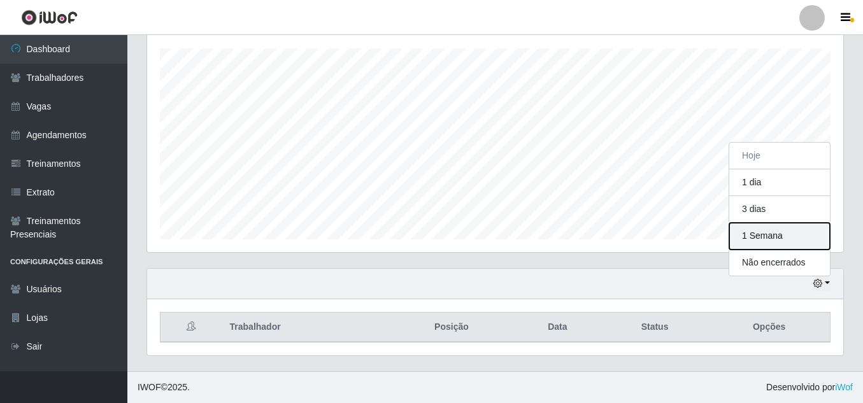
click at [770, 234] on button "1 Semana" at bounding box center [780, 236] width 101 height 27
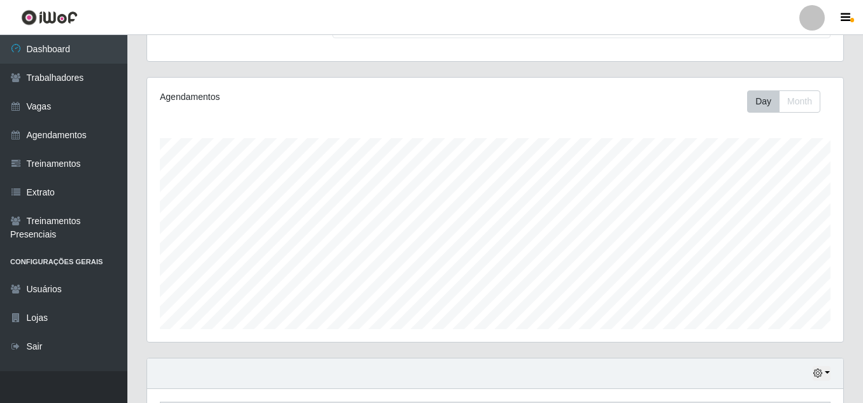
scroll to position [0, 0]
